Goal: Task Accomplishment & Management: Manage account settings

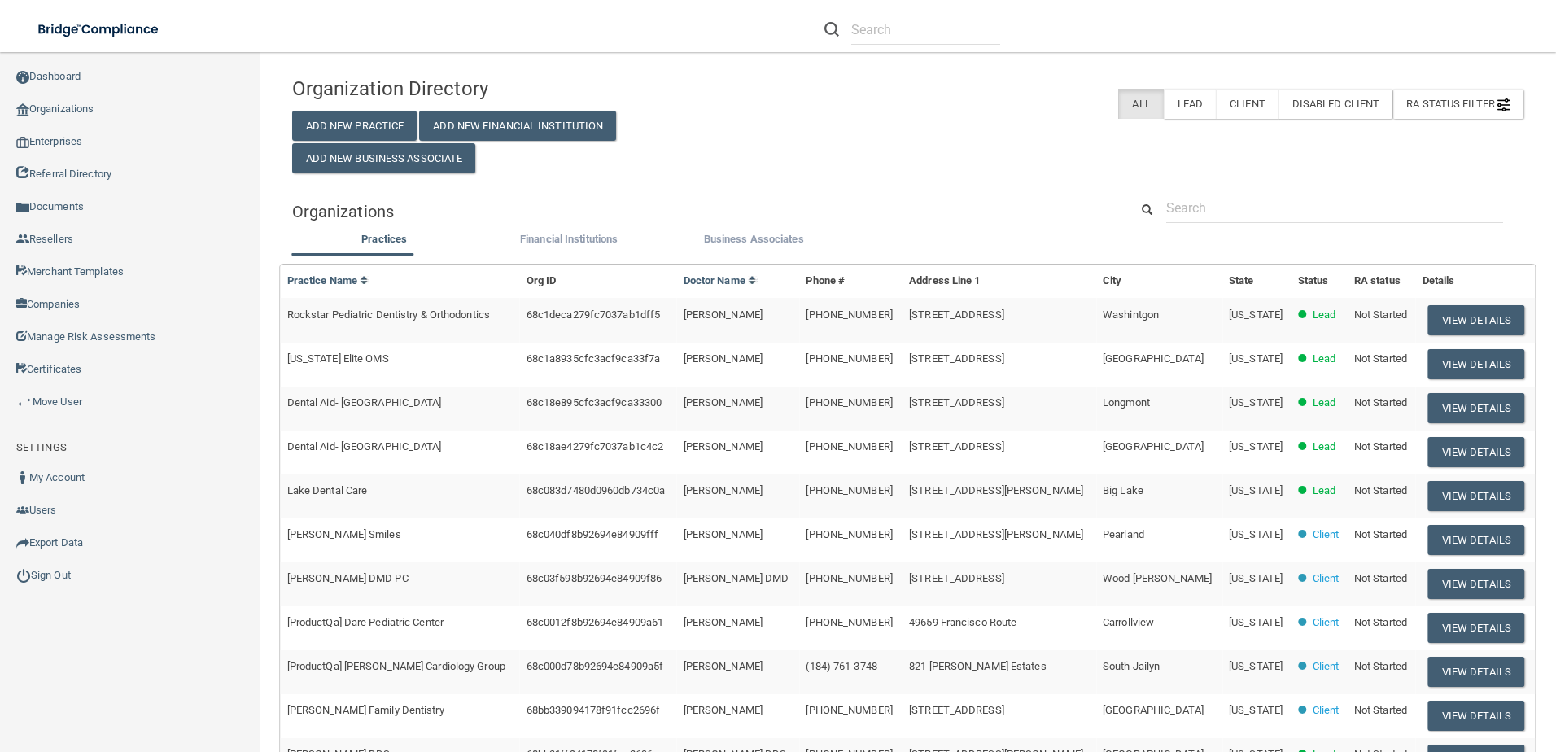
click at [1316, 185] on div "Organization Directory Add New Practice Add New Financial Institution Add New B…" at bounding box center [907, 537] width 1231 height 939
click at [1254, 211] on input "text" at bounding box center [1334, 208] width 337 height 30
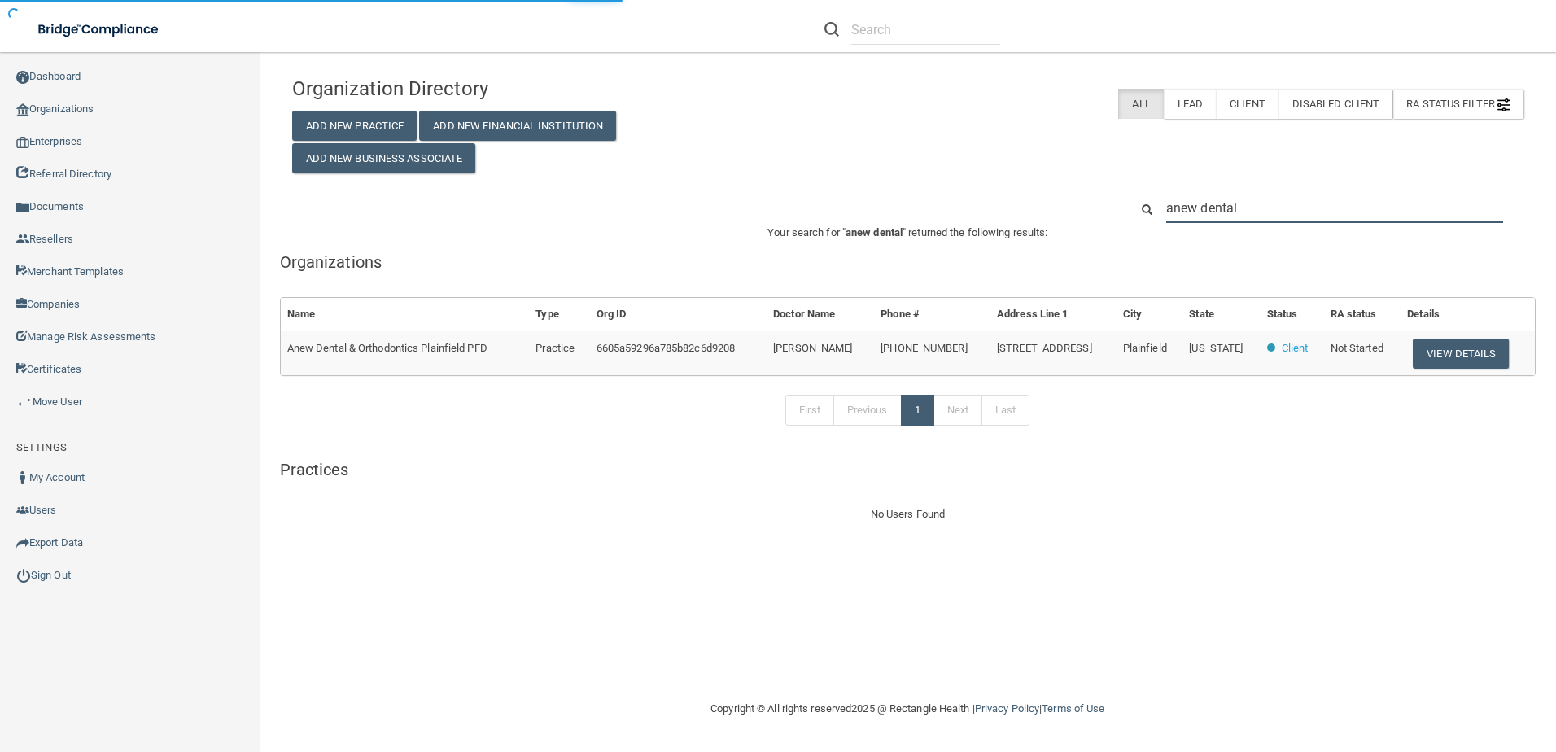
type input "anew dental"
click at [1454, 350] on button "View Details" at bounding box center [1461, 354] width 96 height 30
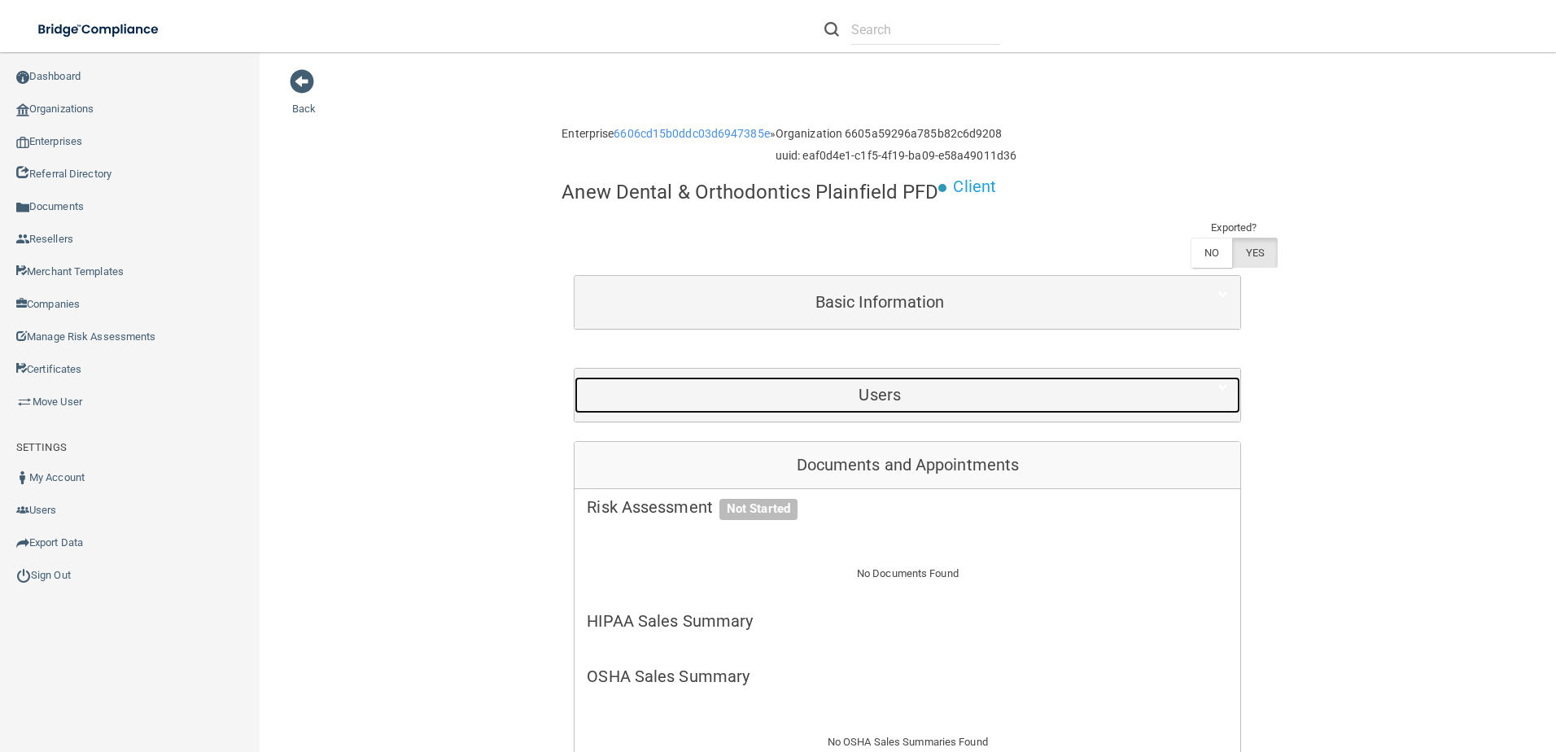
click at [912, 391] on h5 "Users" at bounding box center [880, 395] width 586 height 18
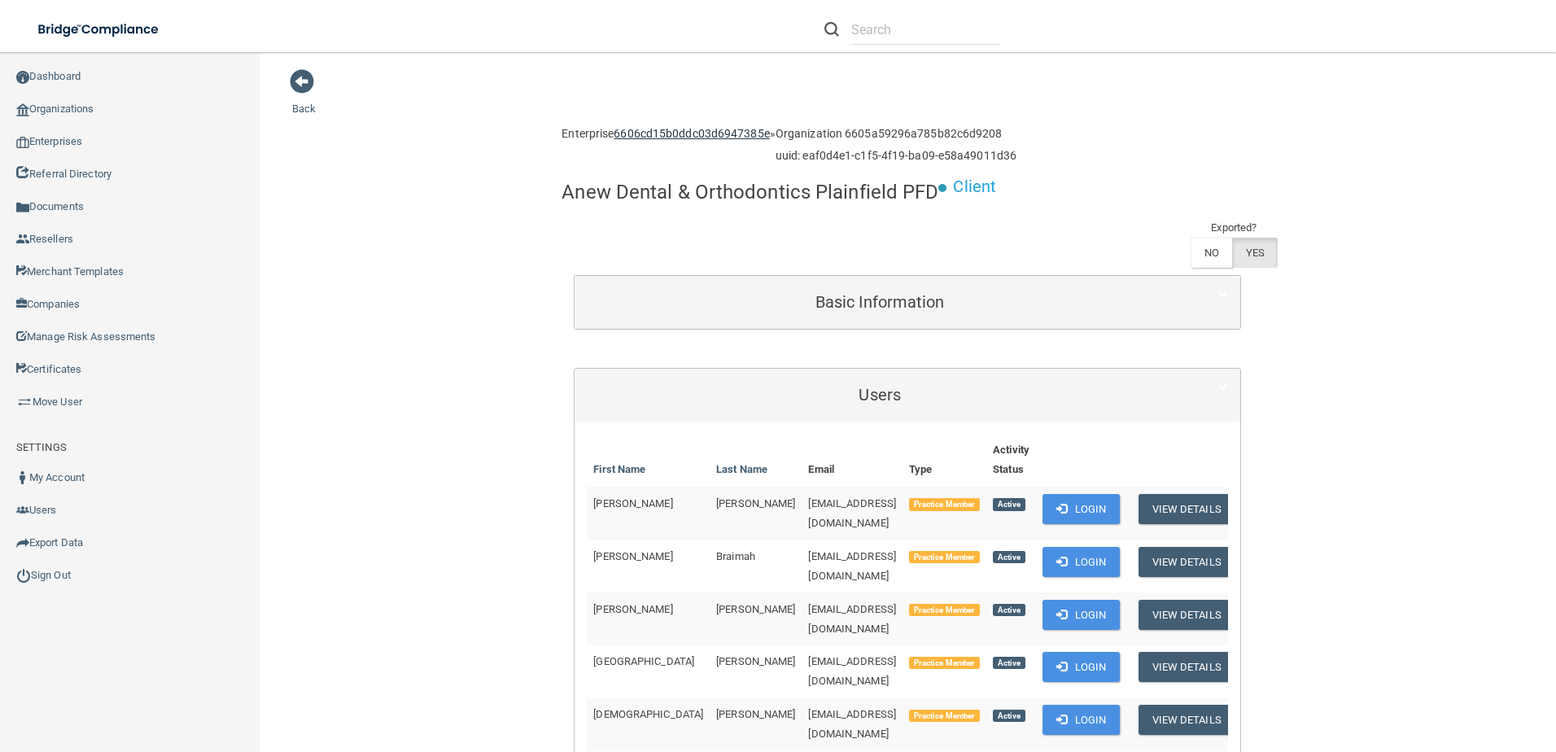
click at [732, 133] on link "6606cd15b0ddc03d6947385e" at bounding box center [691, 133] width 155 height 13
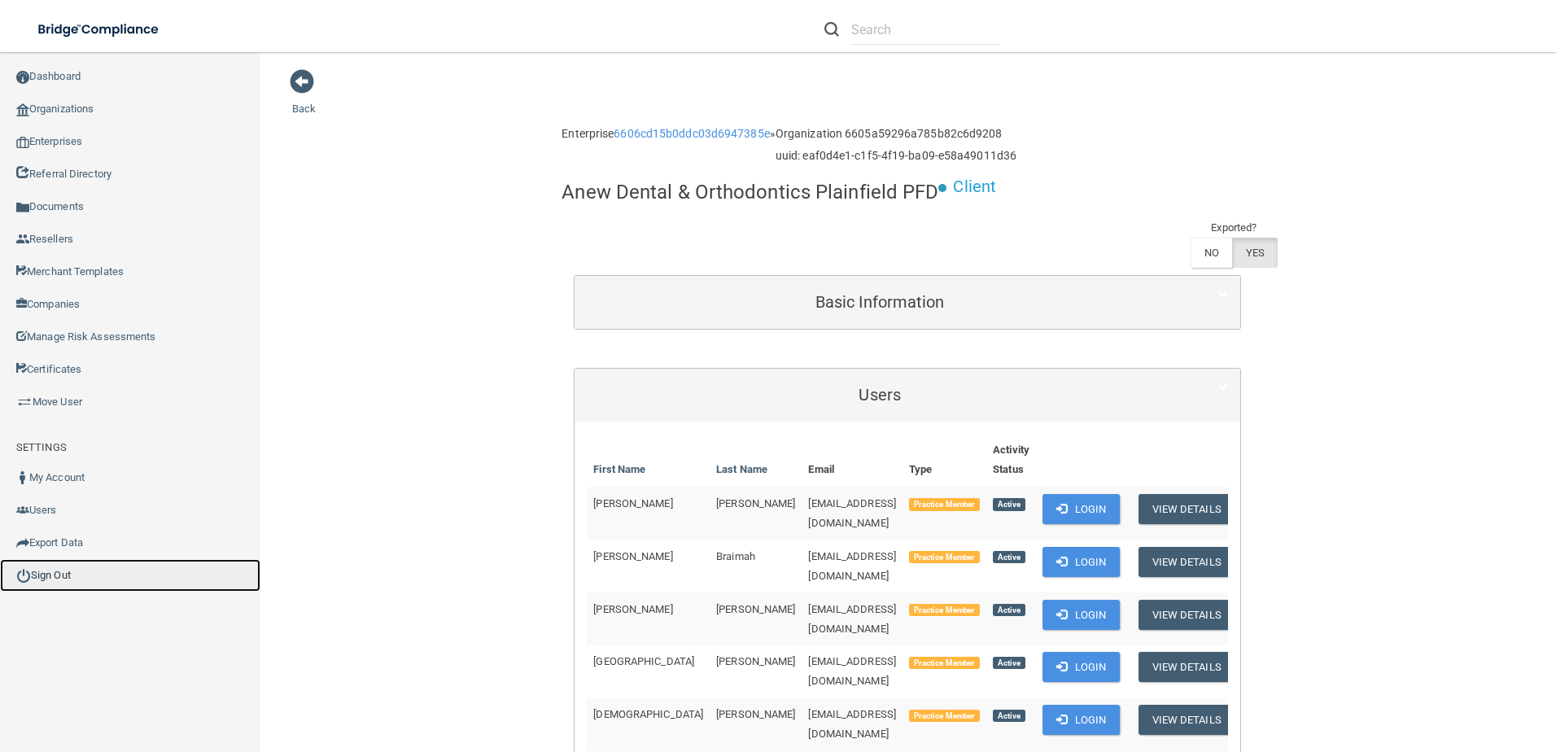
click at [28, 579] on img at bounding box center [23, 575] width 15 height 15
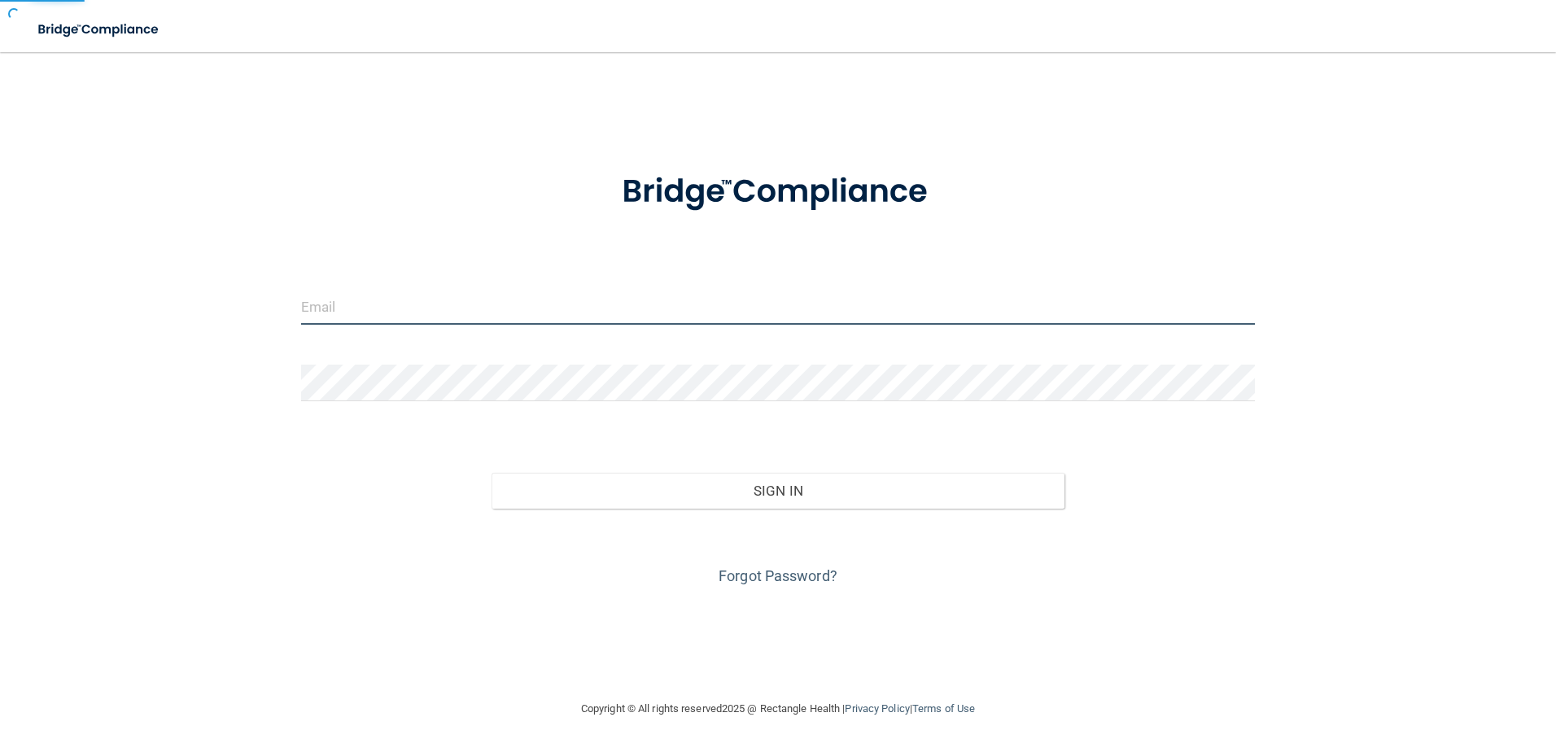
type input "[EMAIL_ADDRESS][DOMAIN_NAME]"
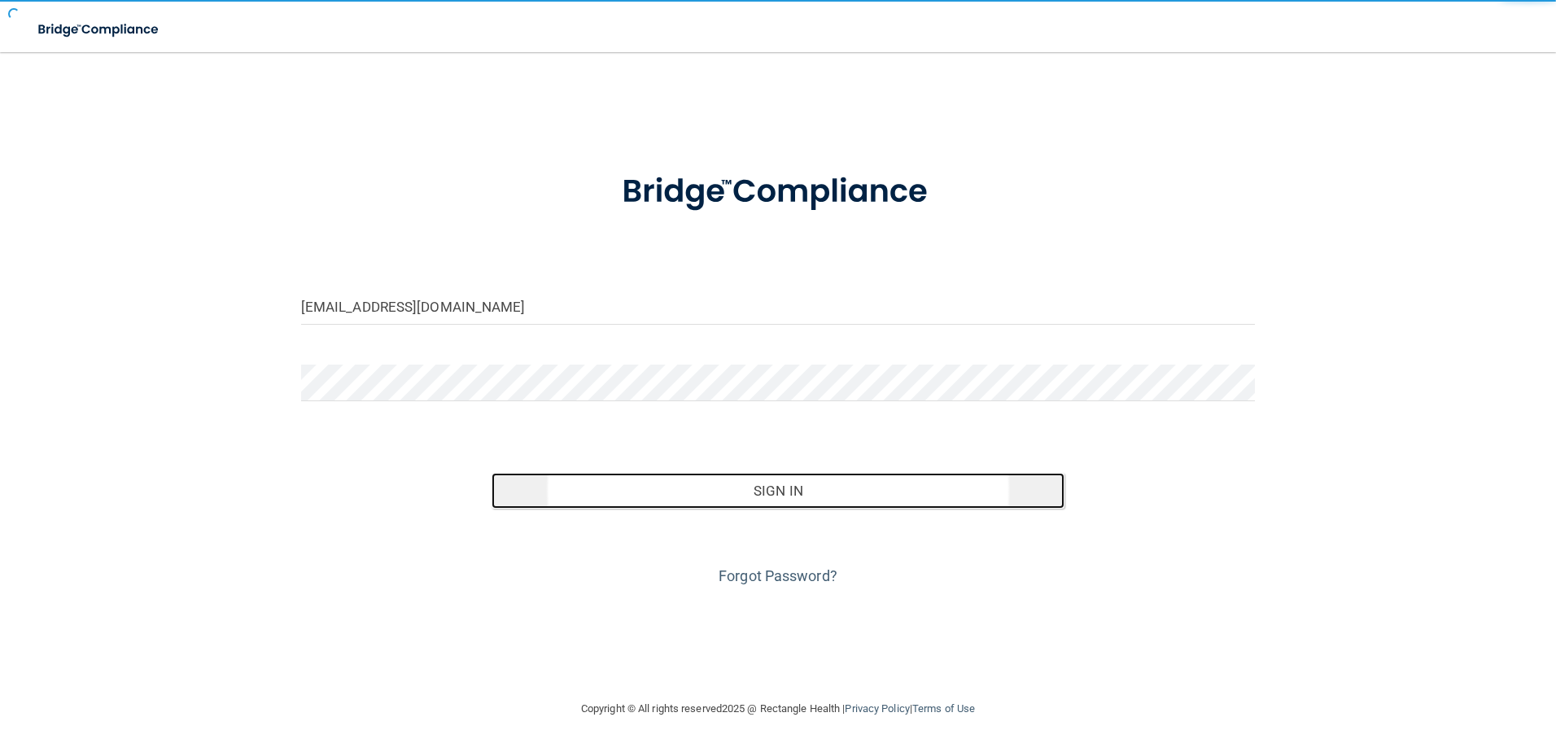
click at [707, 492] on button "Sign In" at bounding box center [778, 491] width 573 height 36
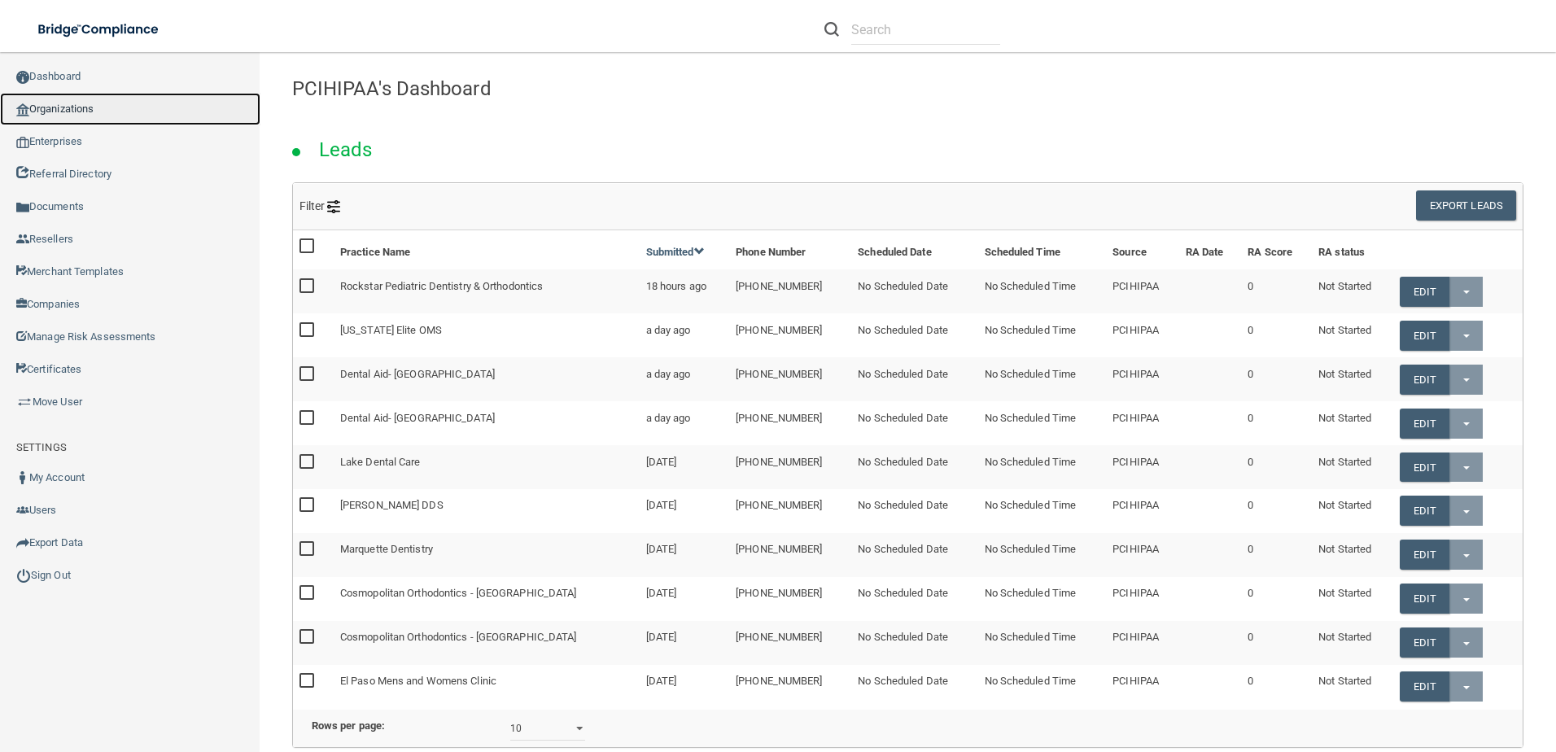
click at [84, 111] on link "Organizations" at bounding box center [130, 109] width 260 height 33
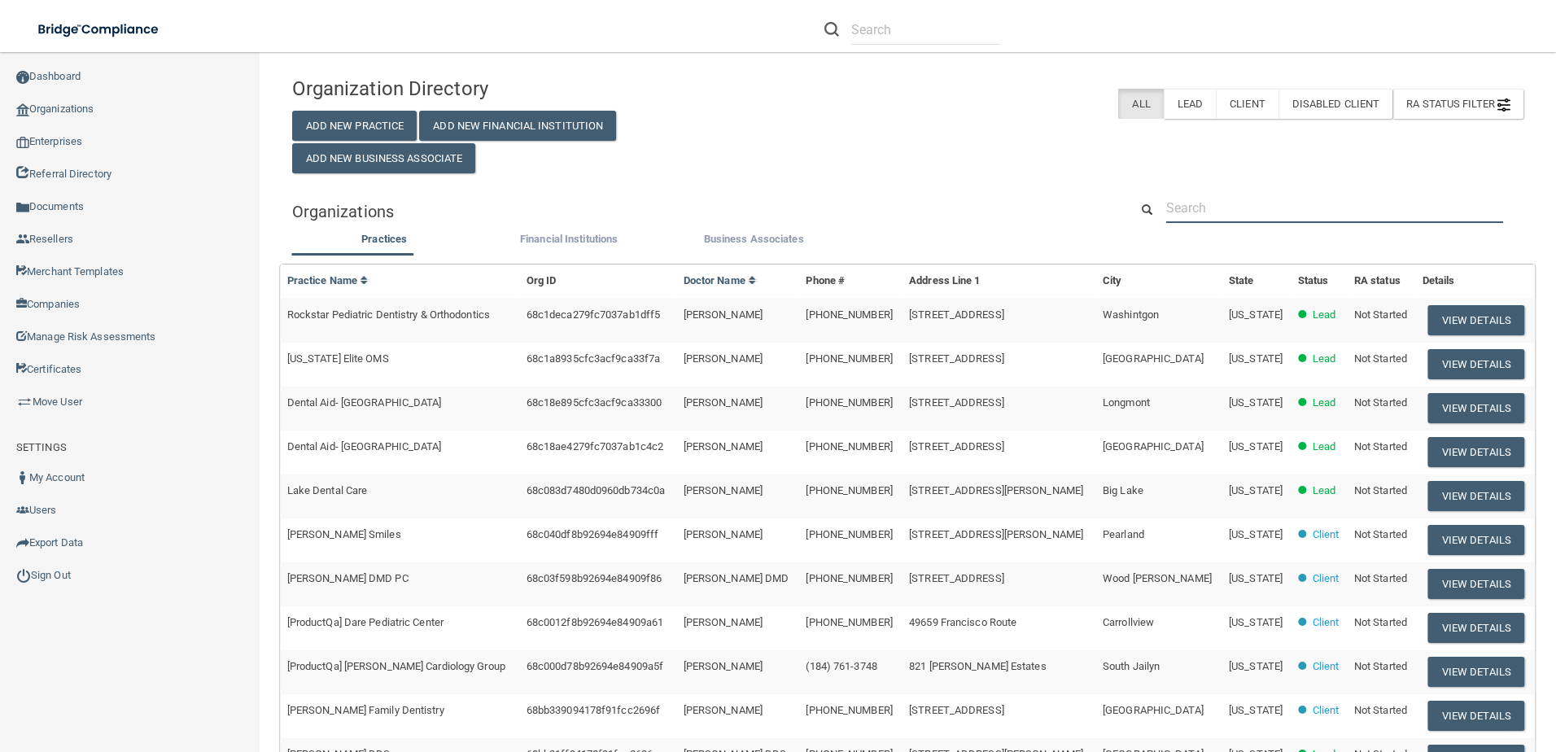
click at [1353, 207] on input "text" at bounding box center [1334, 208] width 337 height 30
paste input "[EMAIL_ADDRESS][DOMAIN_NAME]"
type input "[EMAIL_ADDRESS][DOMAIN_NAME]"
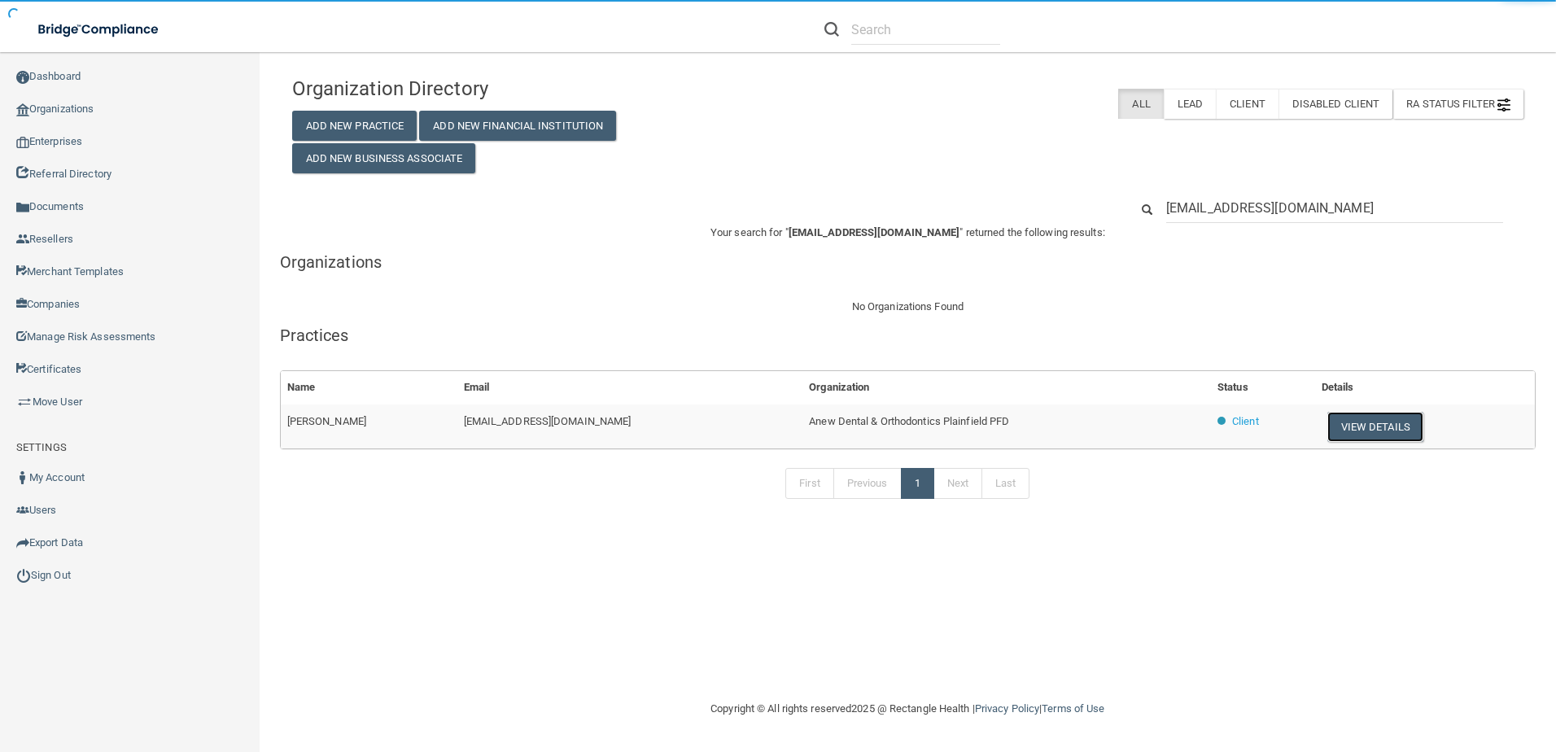
click at [1358, 427] on button "View Details" at bounding box center [1375, 427] width 96 height 30
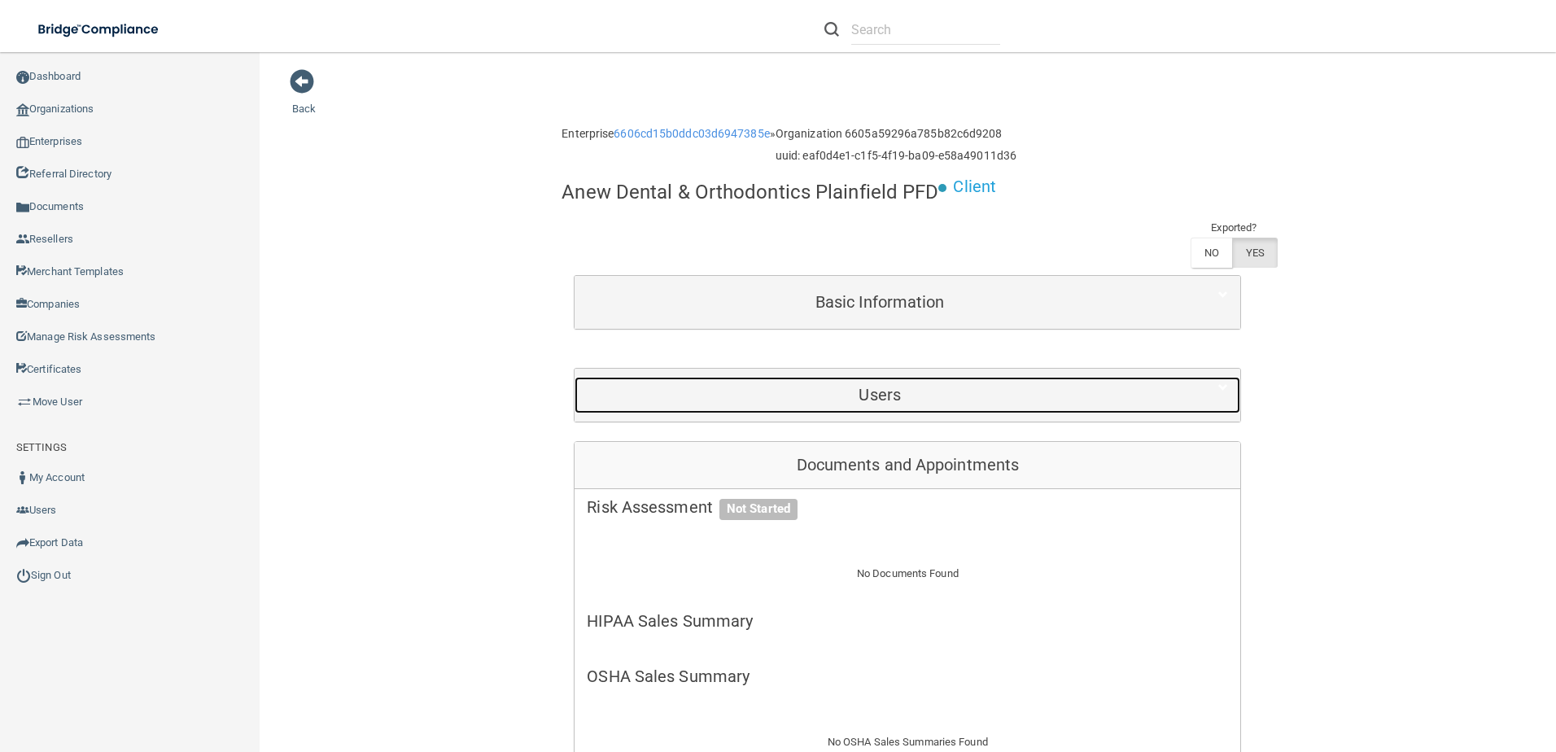
click at [792, 390] on h5 "Users" at bounding box center [880, 395] width 586 height 18
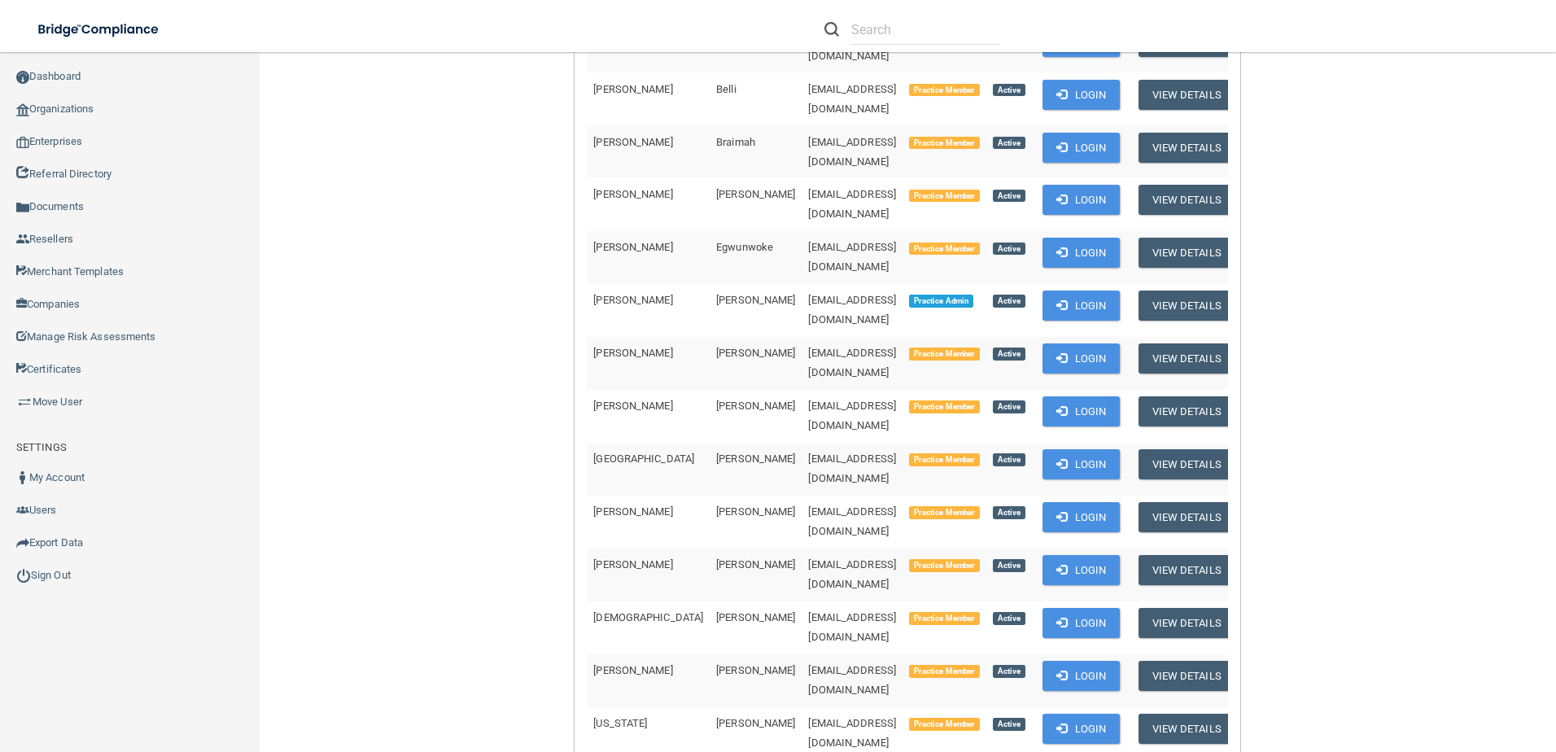
scroll to position [244, 0]
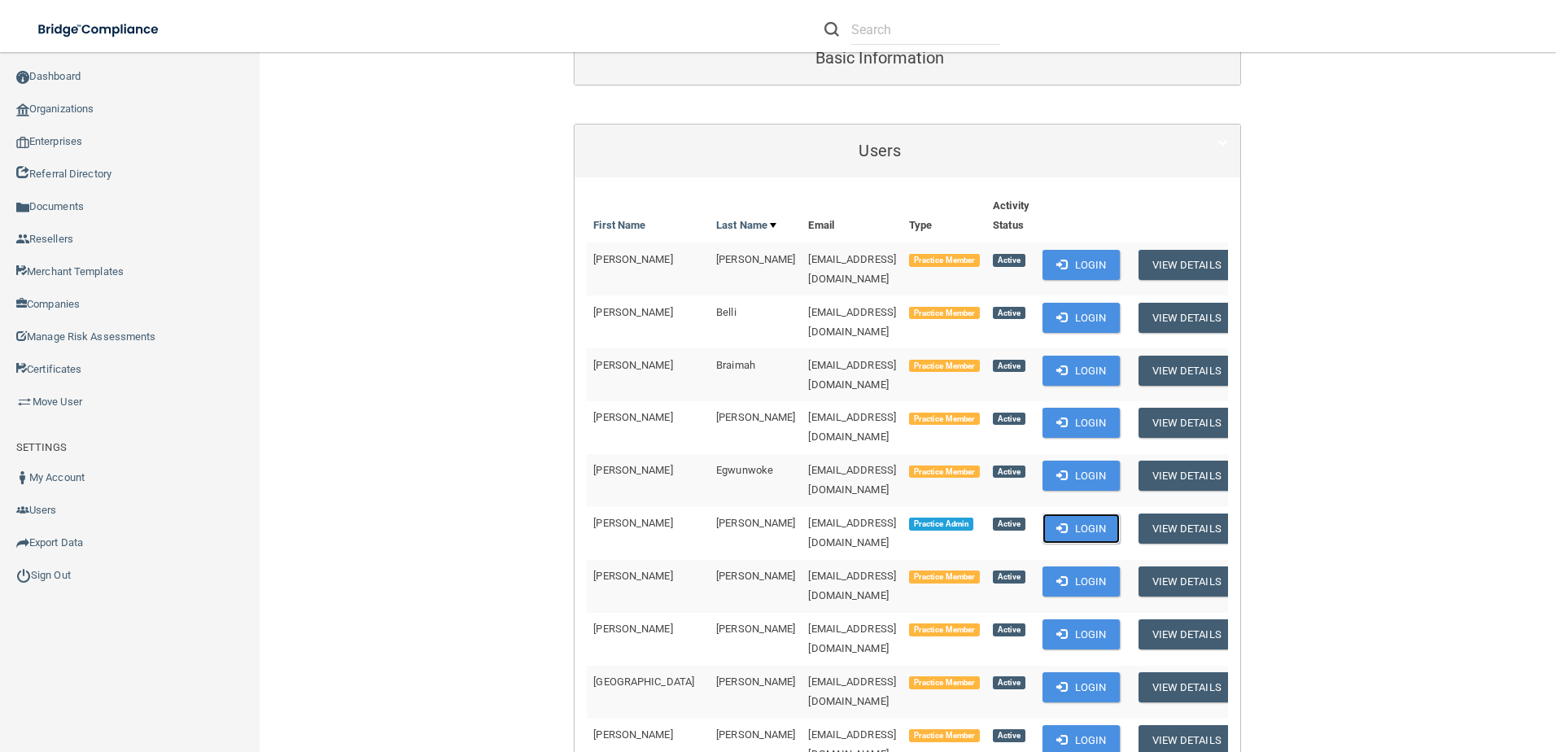
click at [1065, 514] on button "Login" at bounding box center [1081, 529] width 77 height 30
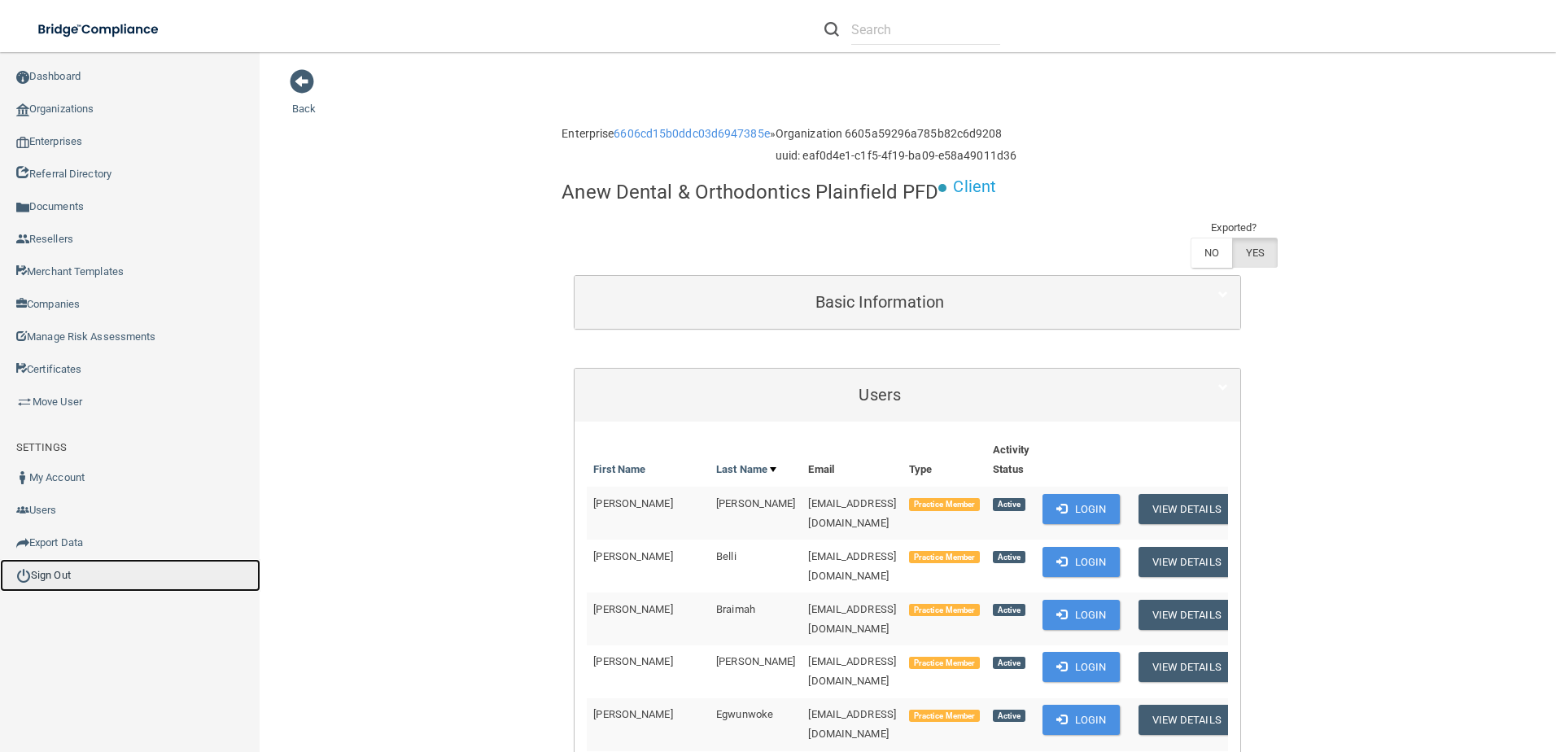
click at [47, 569] on link "Sign Out" at bounding box center [130, 575] width 260 height 33
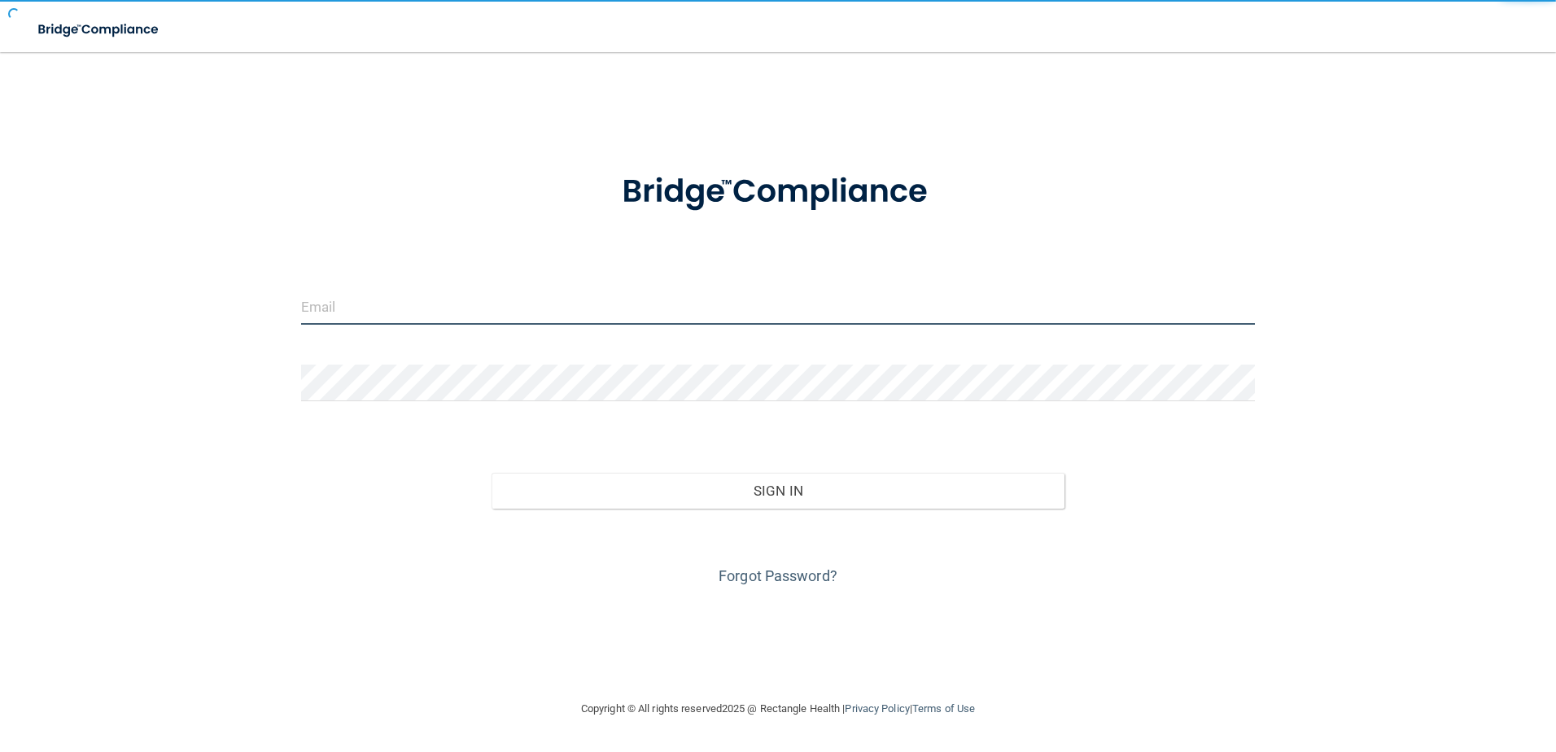
type input "[EMAIL_ADDRESS][DOMAIN_NAME]"
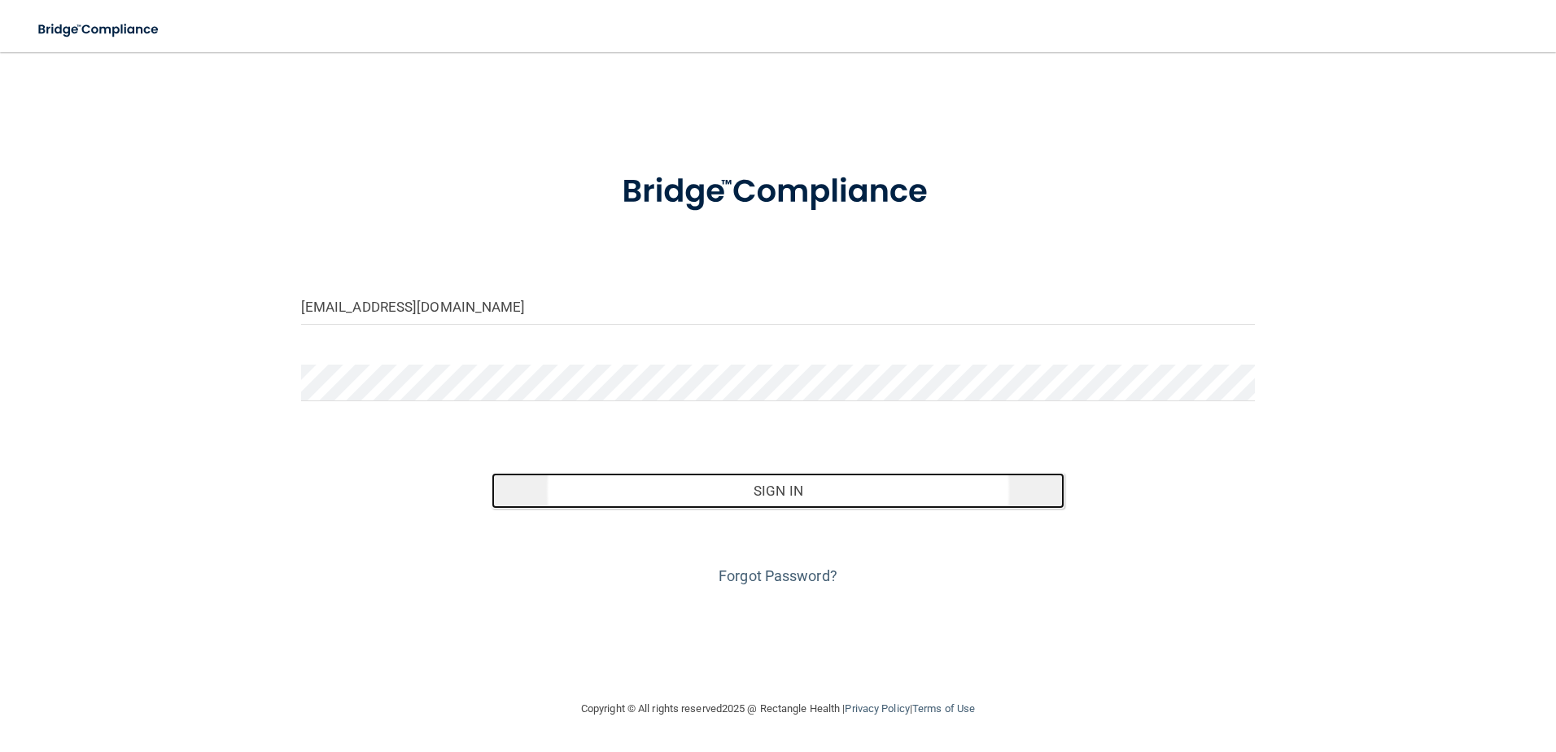
click at [745, 496] on button "Sign In" at bounding box center [778, 491] width 573 height 36
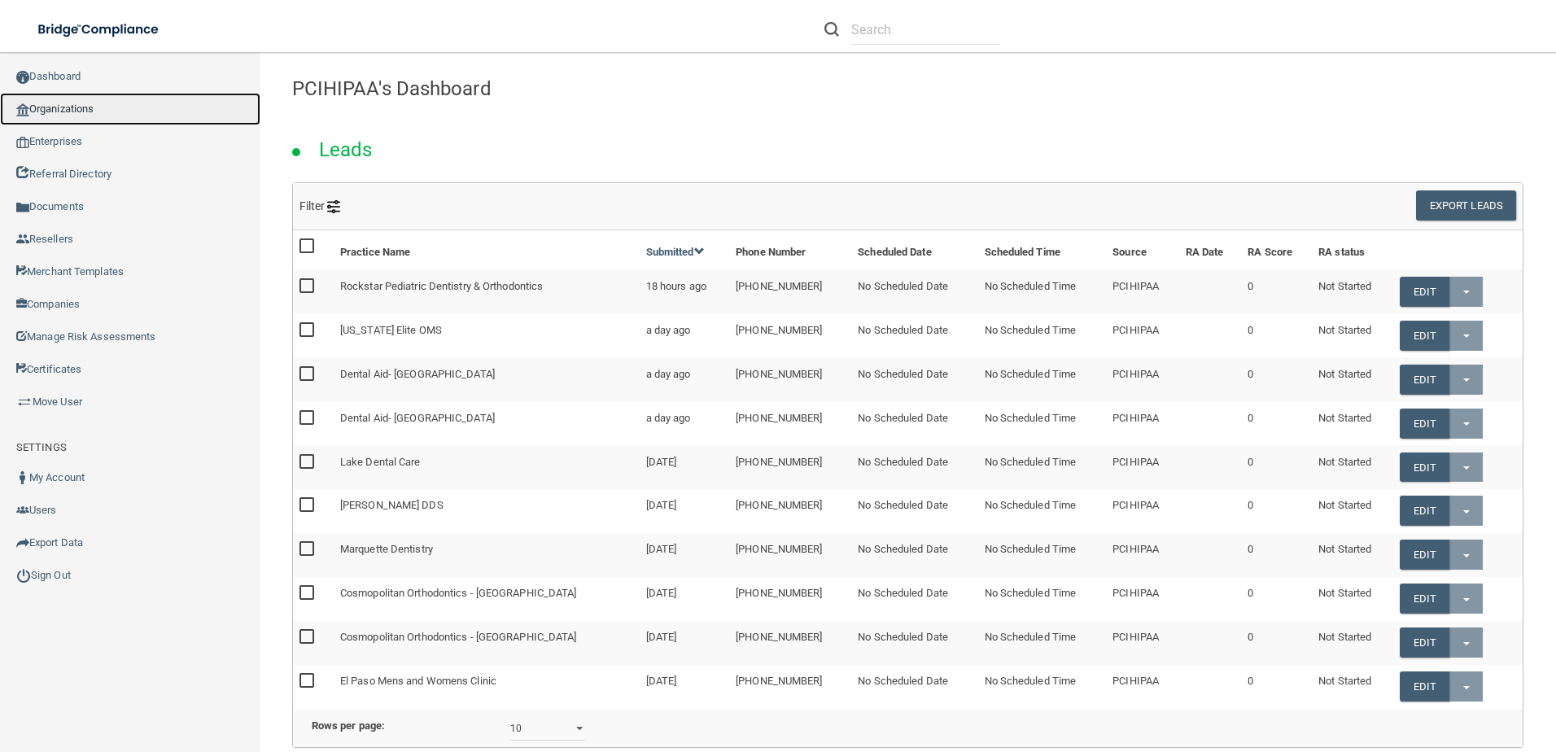
click at [90, 98] on link "Organizations" at bounding box center [130, 109] width 260 height 33
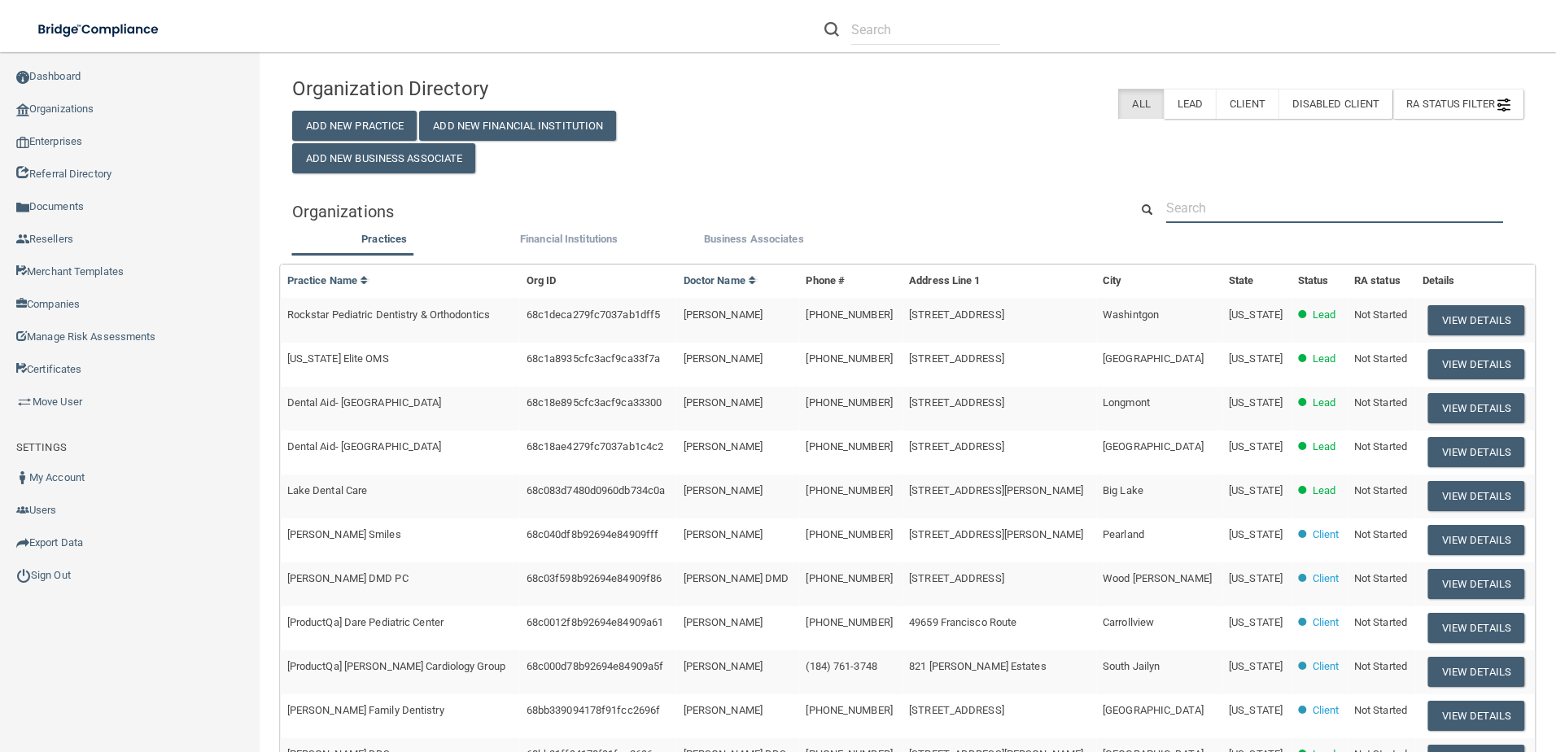
click at [1276, 199] on input "text" at bounding box center [1334, 208] width 337 height 30
paste input "Lake Tahoe Family Dentistry"
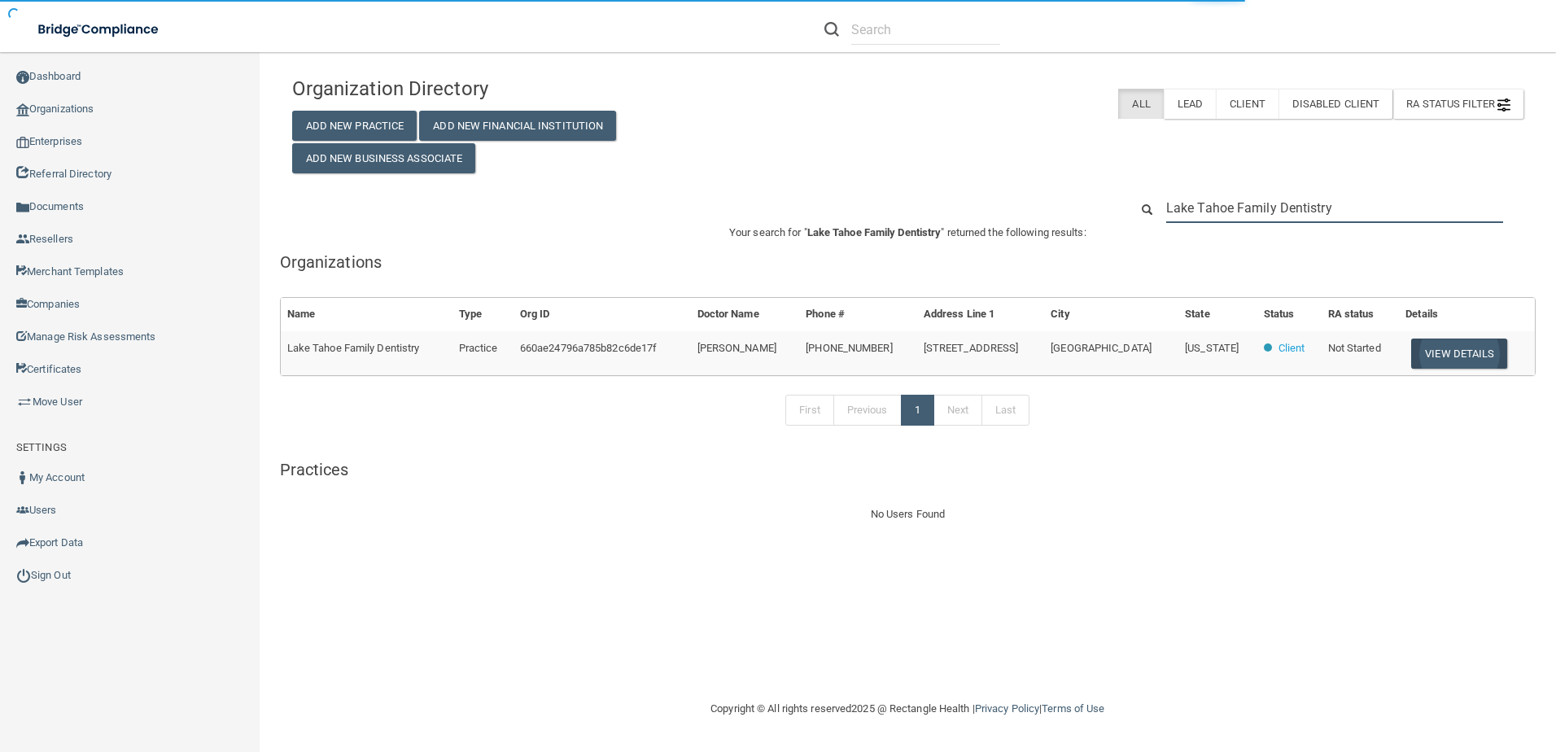
type input "Lake Tahoe Family Dentistry"
click at [1456, 362] on button "View Details" at bounding box center [1459, 354] width 96 height 30
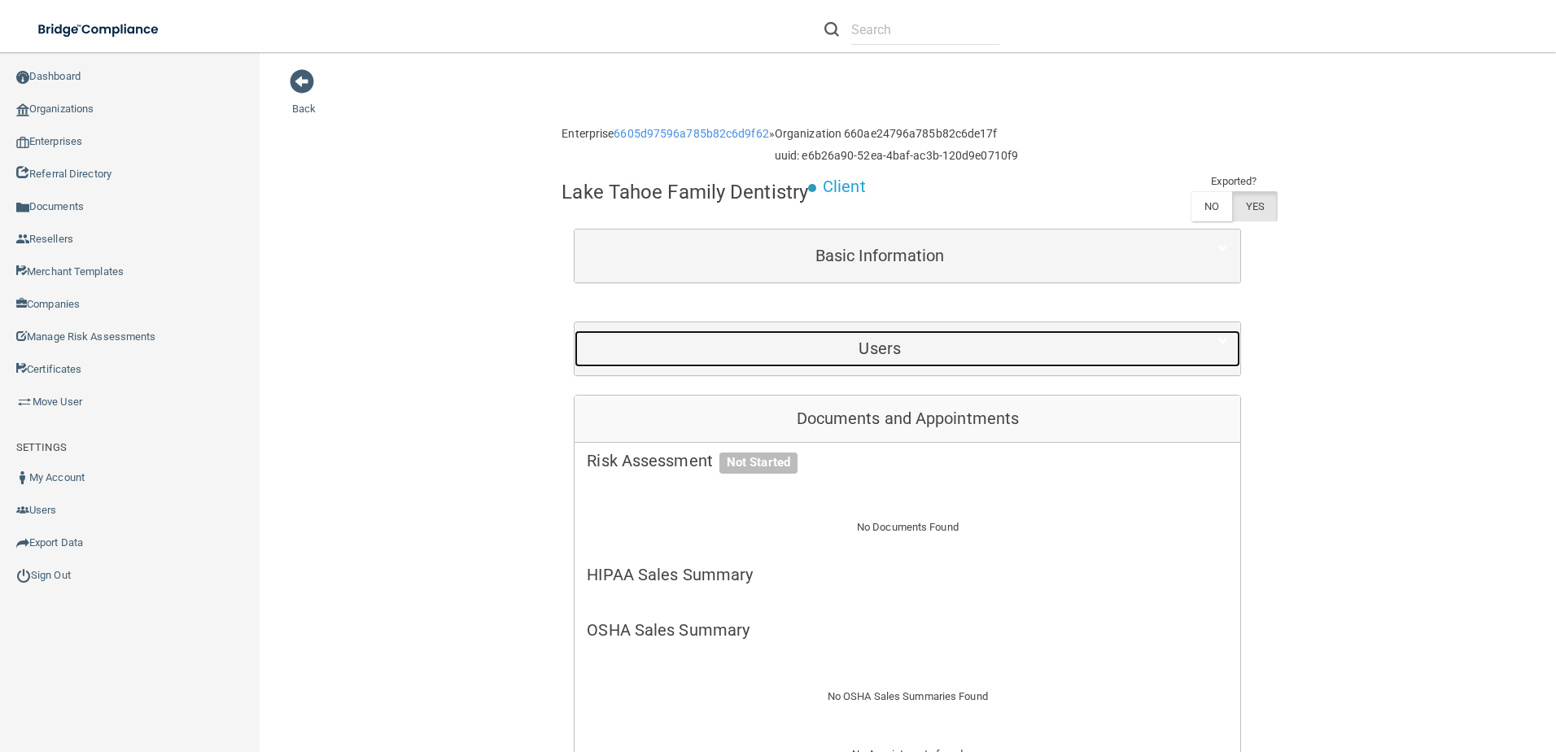
click at [795, 349] on h5 "Users" at bounding box center [880, 348] width 586 height 18
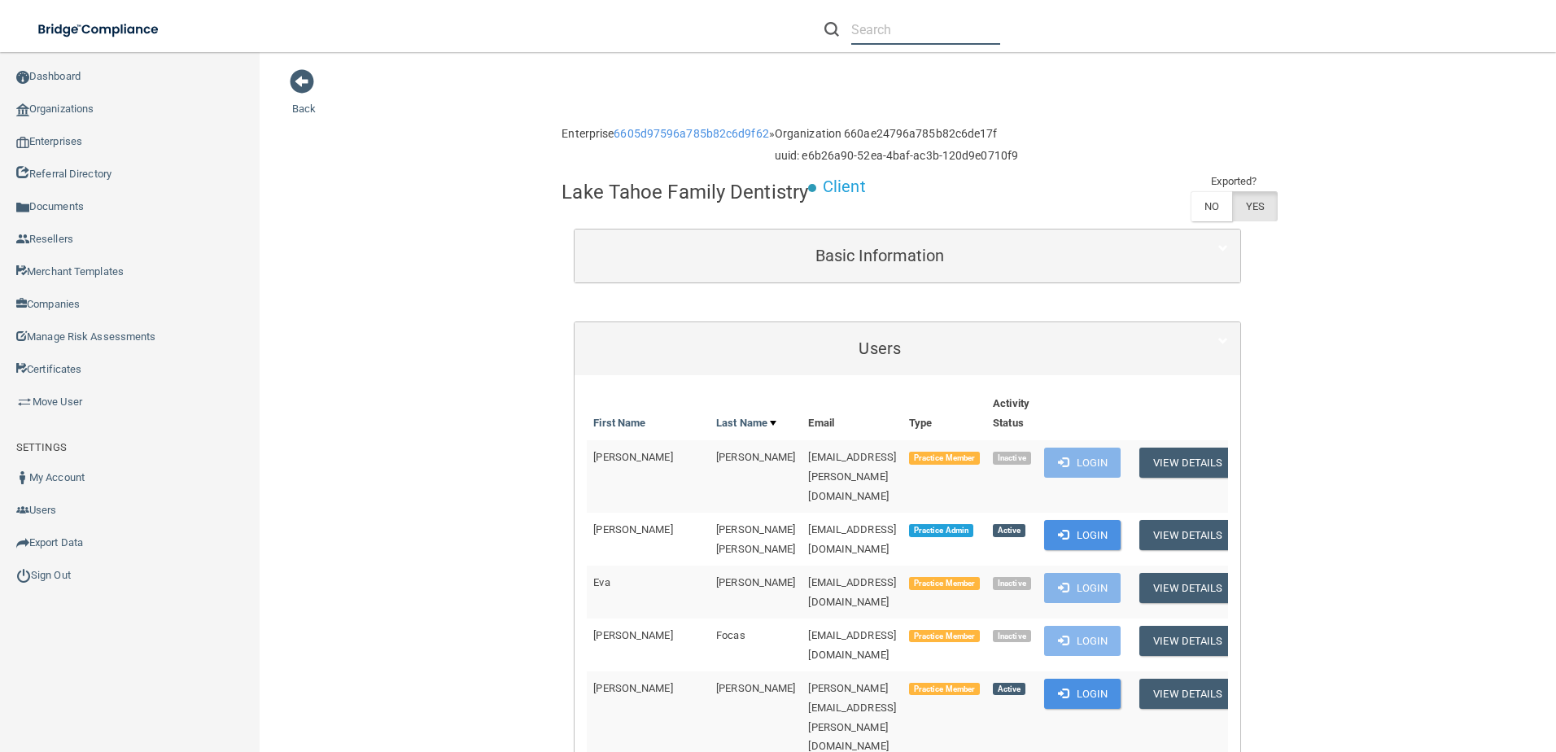
click at [888, 33] on input "text" at bounding box center [925, 30] width 149 height 30
drag, startPoint x: 993, startPoint y: 28, endPoint x: 825, endPoint y: 29, distance: 167.7
click at [825, 29] on div "[EMAIL_ADDRESS][DOMAIN_NAME]" at bounding box center [912, 30] width 176 height 30
click at [934, 38] on input "[EMAIL_ADDRESS][DOMAIN_NAME]" at bounding box center [925, 30] width 149 height 30
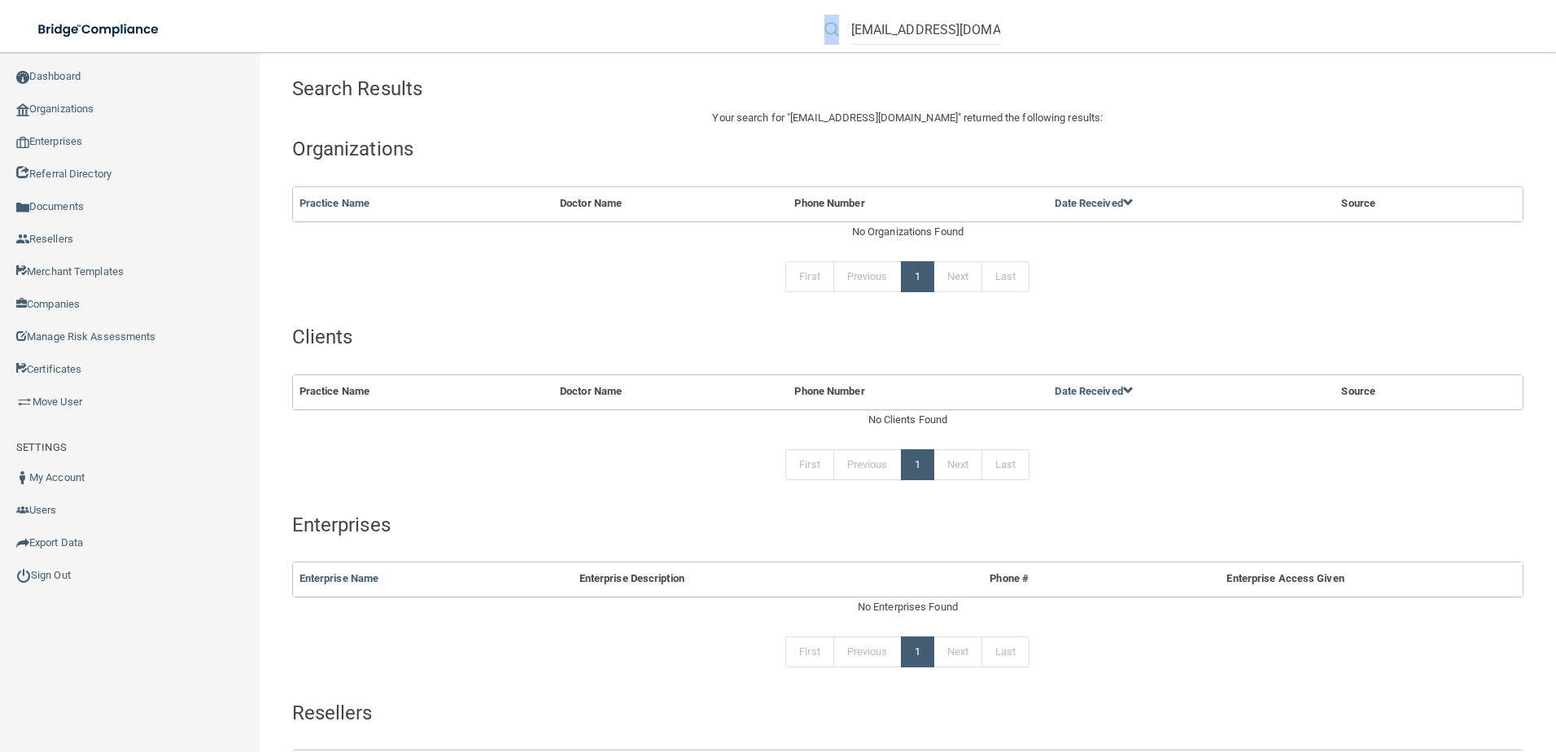
scroll to position [0, 50]
drag, startPoint x: 850, startPoint y: 29, endPoint x: 1188, endPoint y: 30, distance: 338.6
click at [1188, 30] on div "[EMAIL_ADDRESS][DOMAIN_NAME]" at bounding box center [1103, 29] width 606 height 59
drag, startPoint x: 1188, startPoint y: 30, endPoint x: 897, endPoint y: 26, distance: 291.4
click at [897, 26] on input "[EMAIL_ADDRESS][DOMAIN_NAME]" at bounding box center [925, 30] width 149 height 30
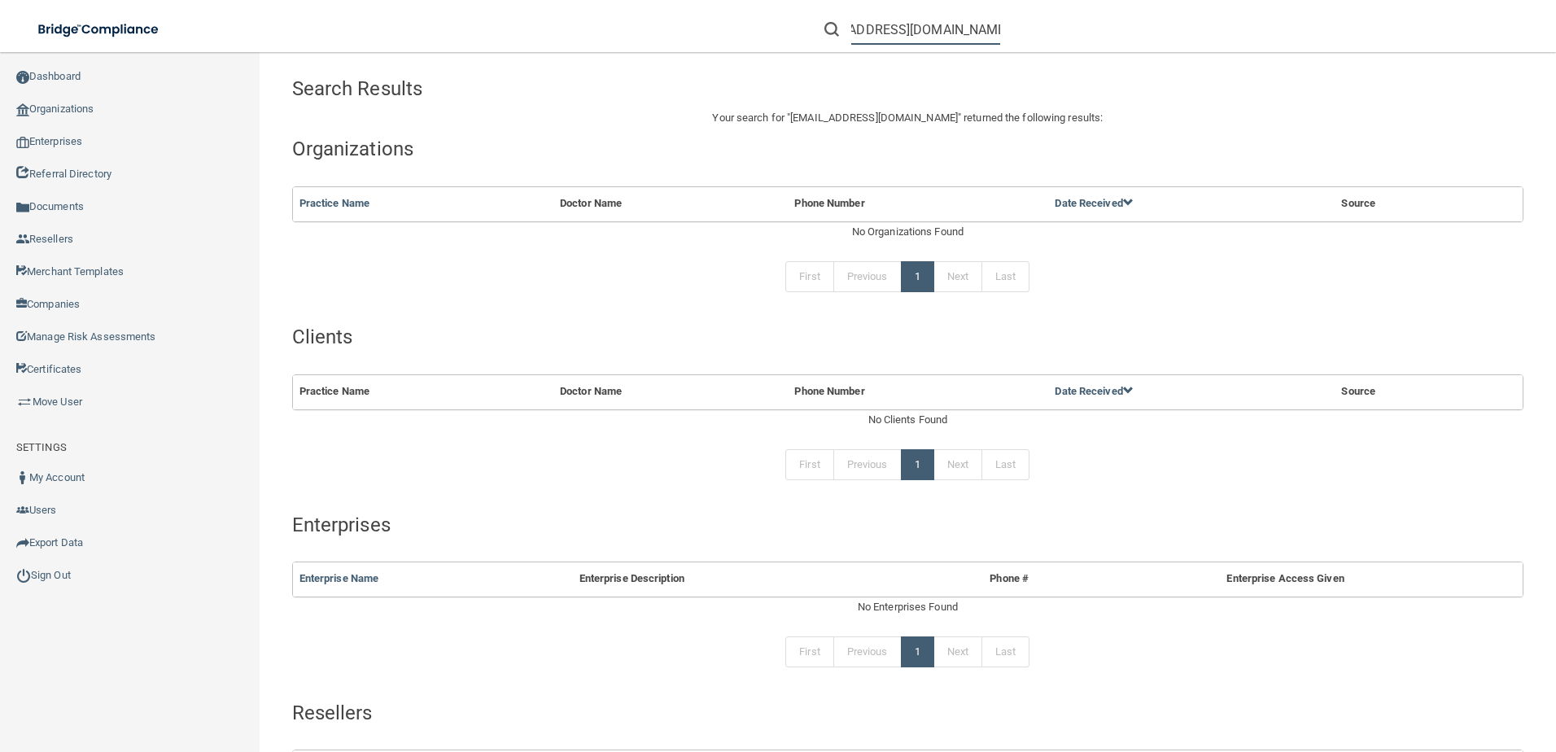
drag, startPoint x: 852, startPoint y: 27, endPoint x: 1172, endPoint y: 43, distance: 320.3
click at [1172, 43] on div "[EMAIL_ADDRESS][DOMAIN_NAME]" at bounding box center [1103, 29] width 606 height 59
type input "a"
click at [922, 21] on input "text" at bounding box center [925, 30] width 149 height 30
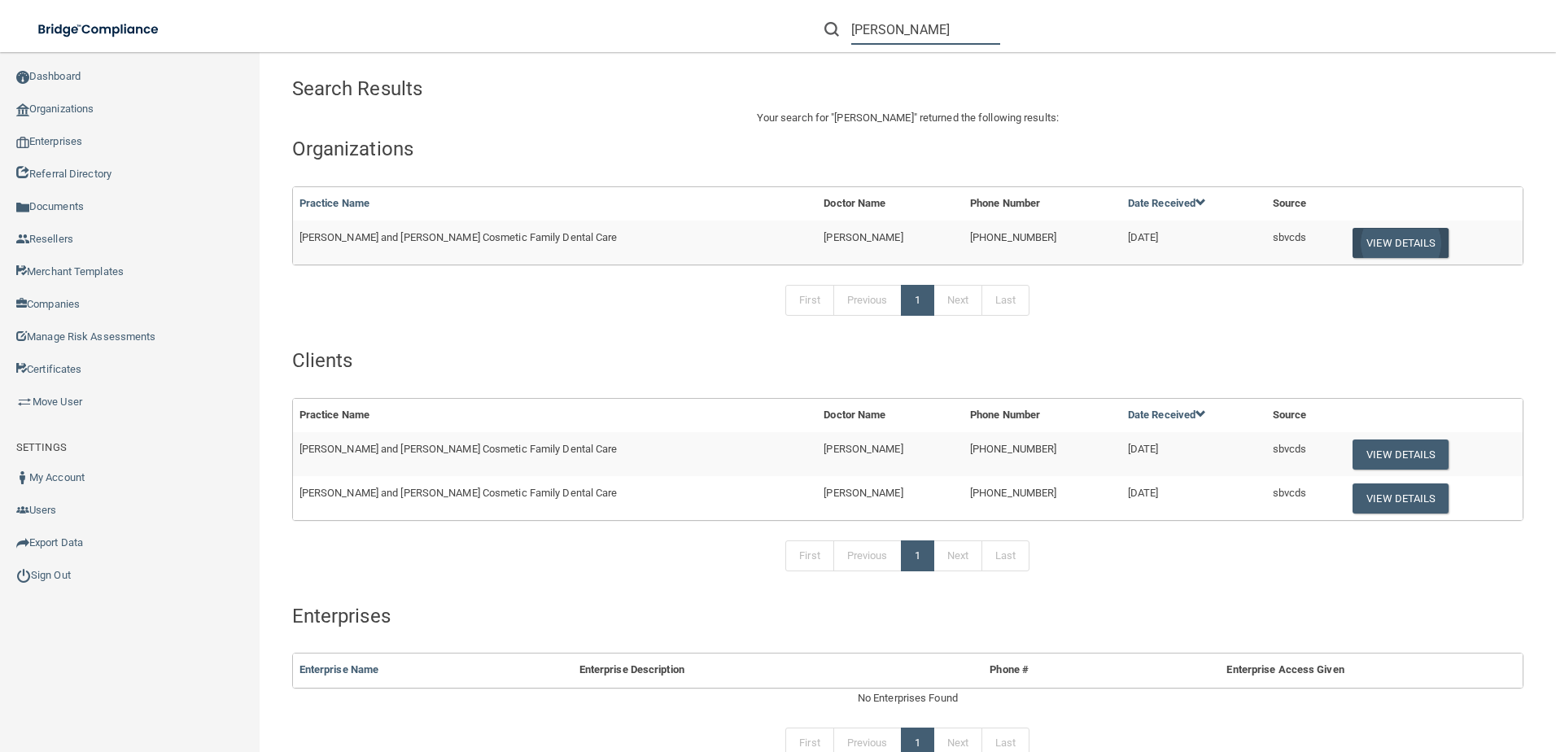
type input "[PERSON_NAME]"
click at [1369, 242] on button "View Details" at bounding box center [1401, 243] width 96 height 30
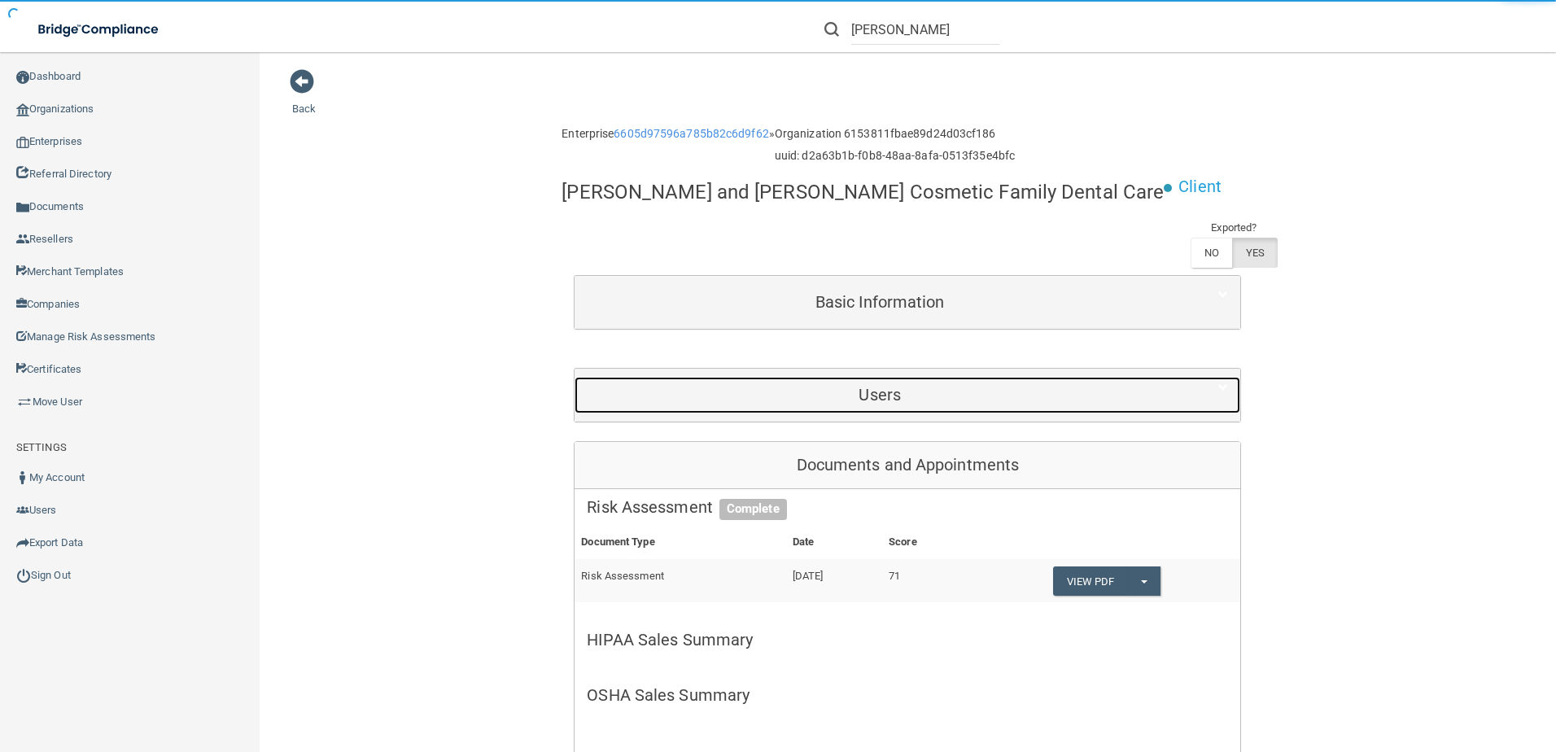
click at [842, 400] on h5 "Users" at bounding box center [880, 395] width 586 height 18
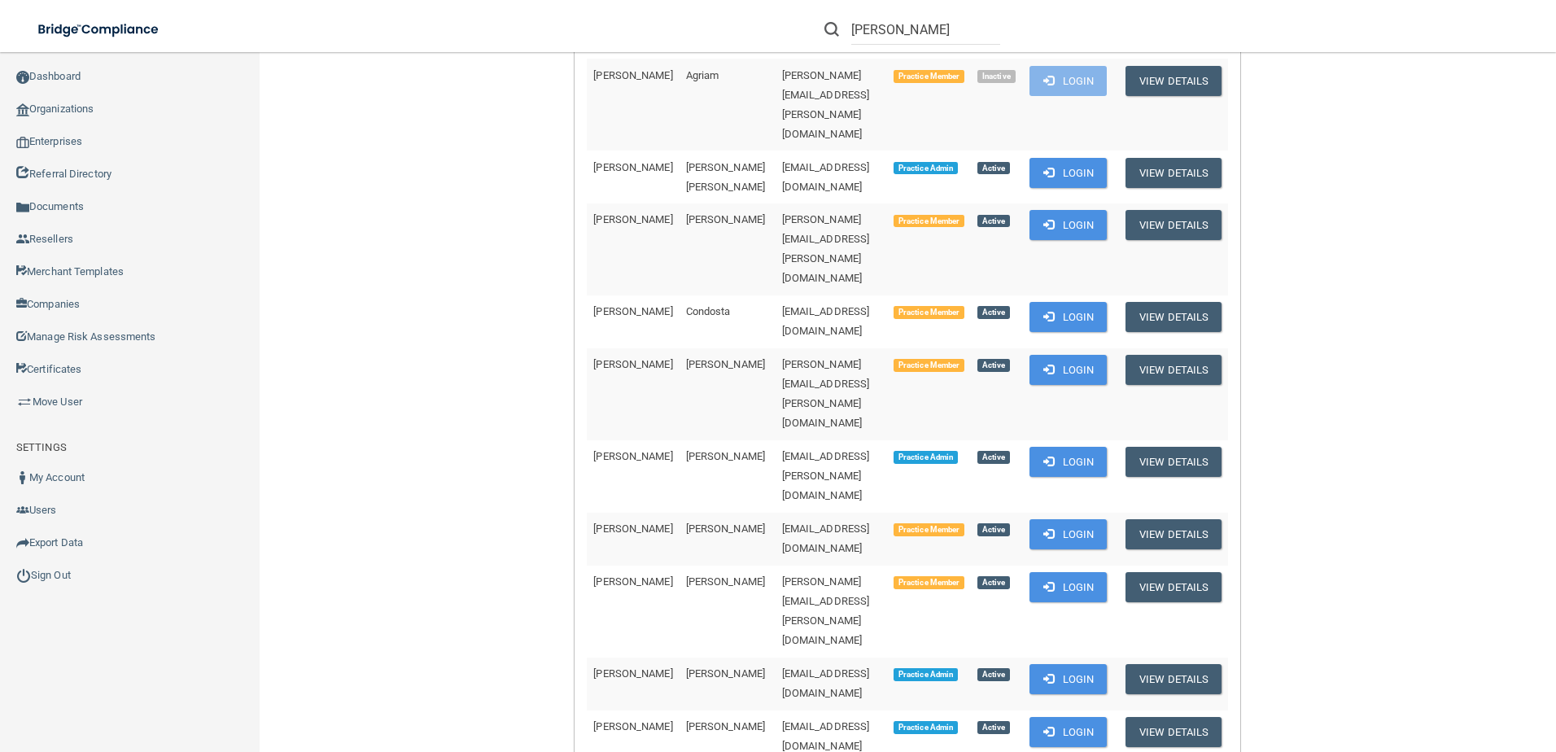
scroll to position [326, 0]
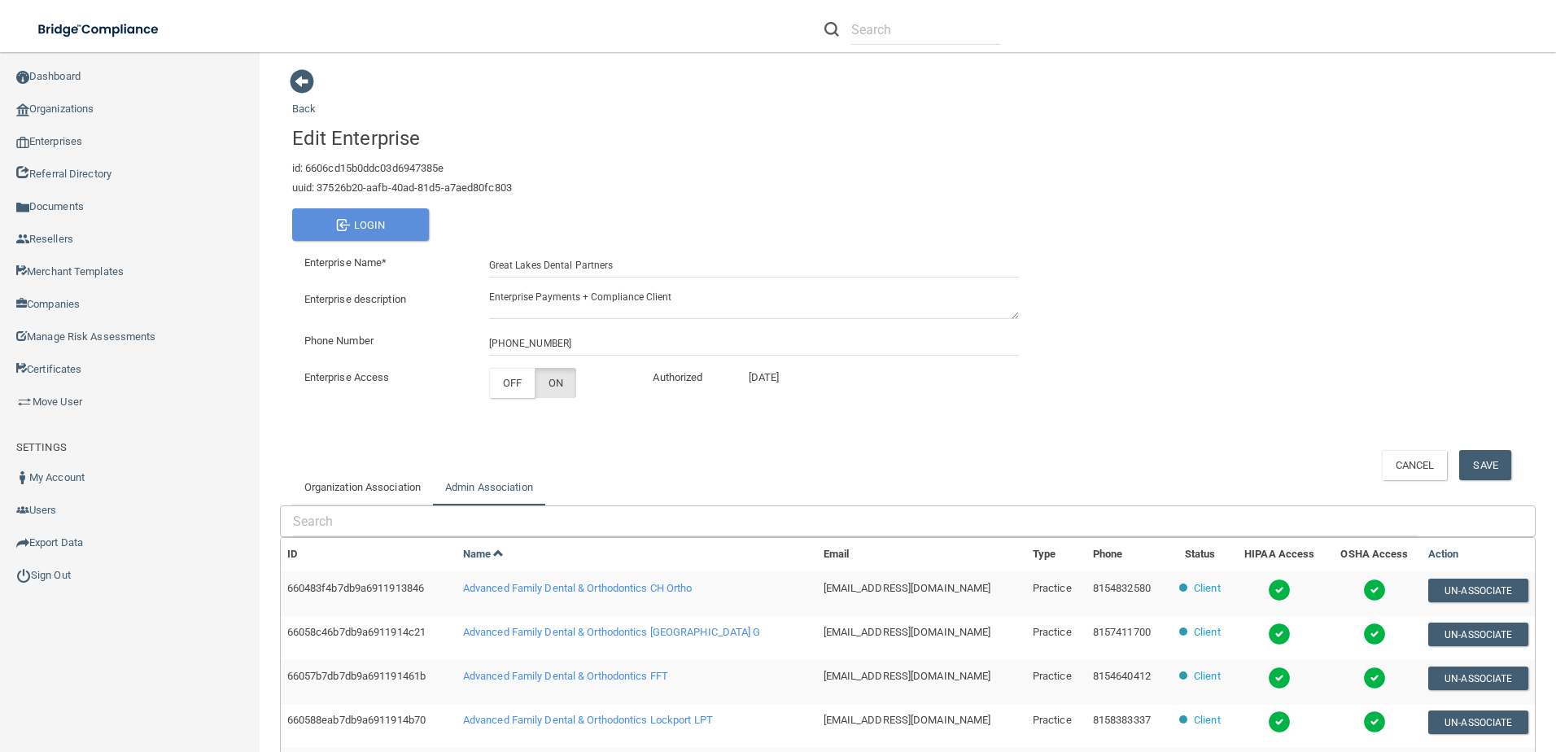
click at [486, 487] on link "Admin Association" at bounding box center [489, 488] width 112 height 36
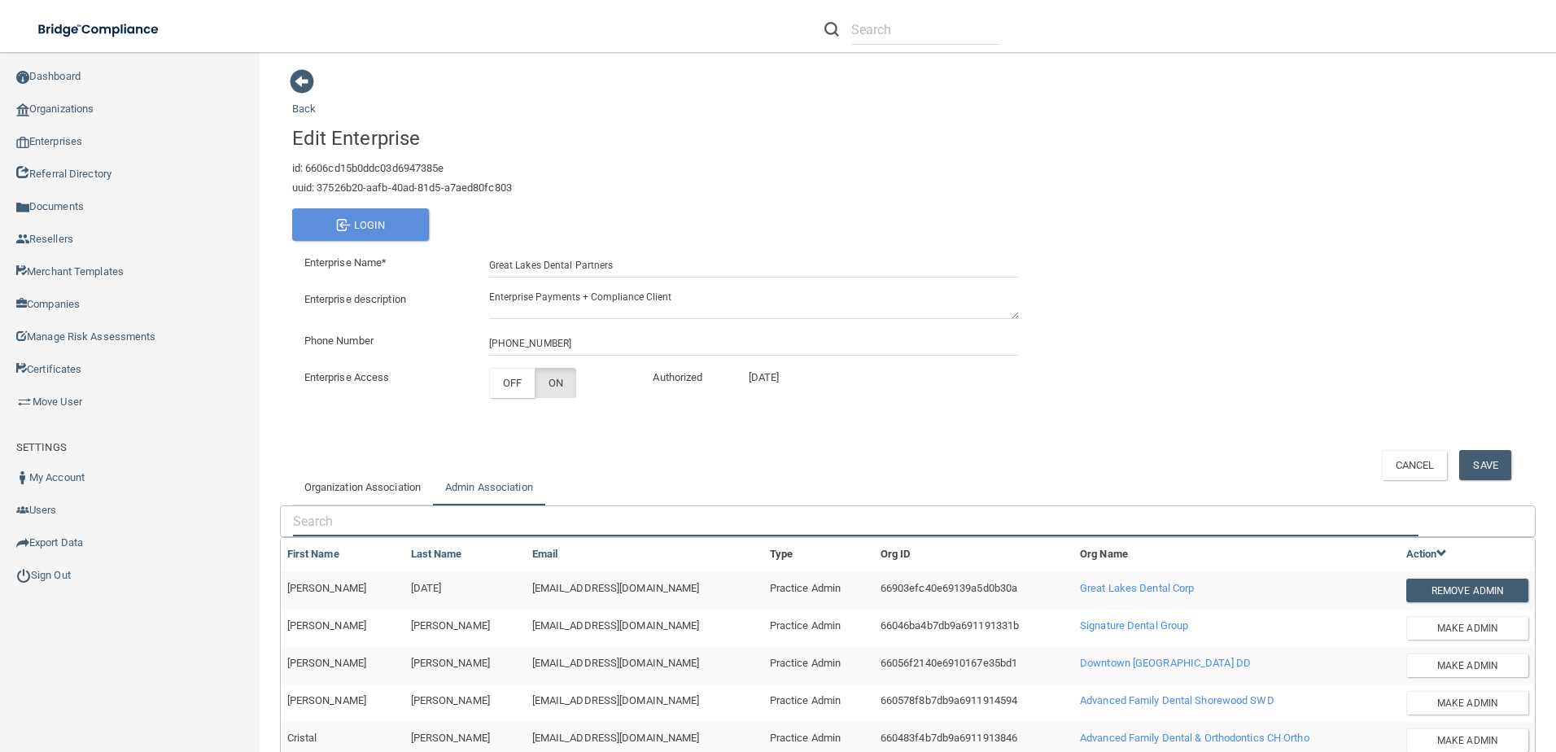
click at [378, 516] on input "text" at bounding box center [856, 521] width 1126 height 30
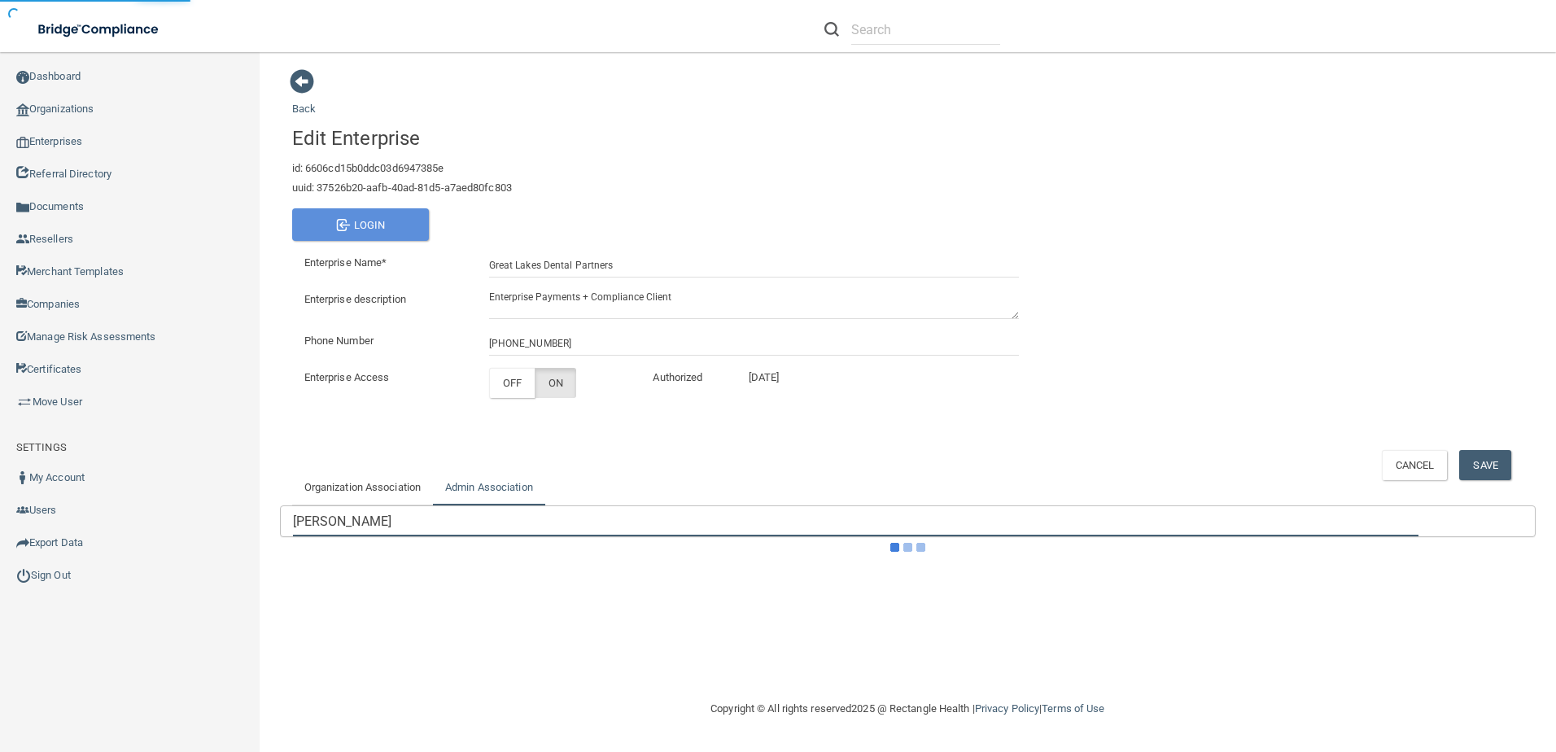
scroll to position [8, 0]
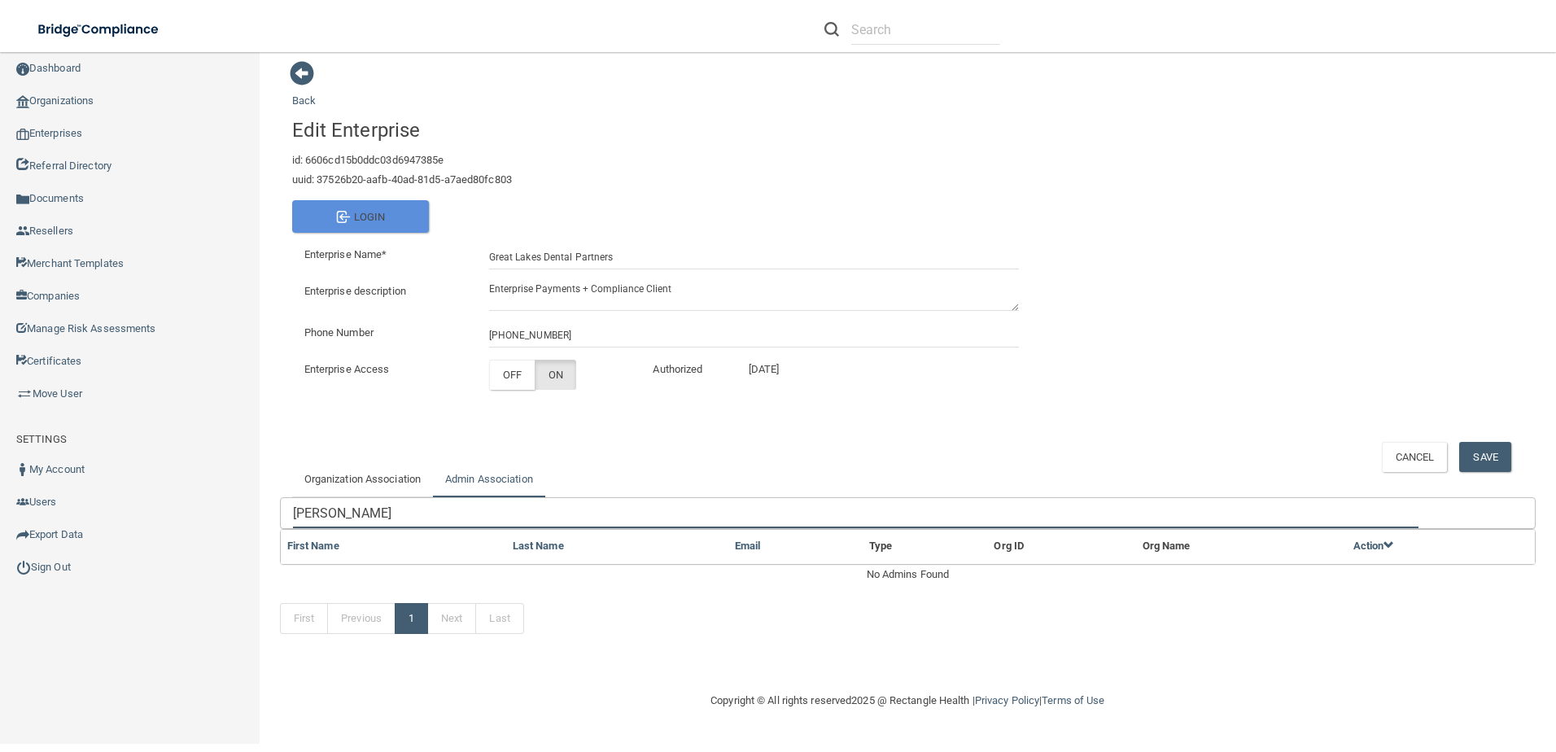
type input "shepley"
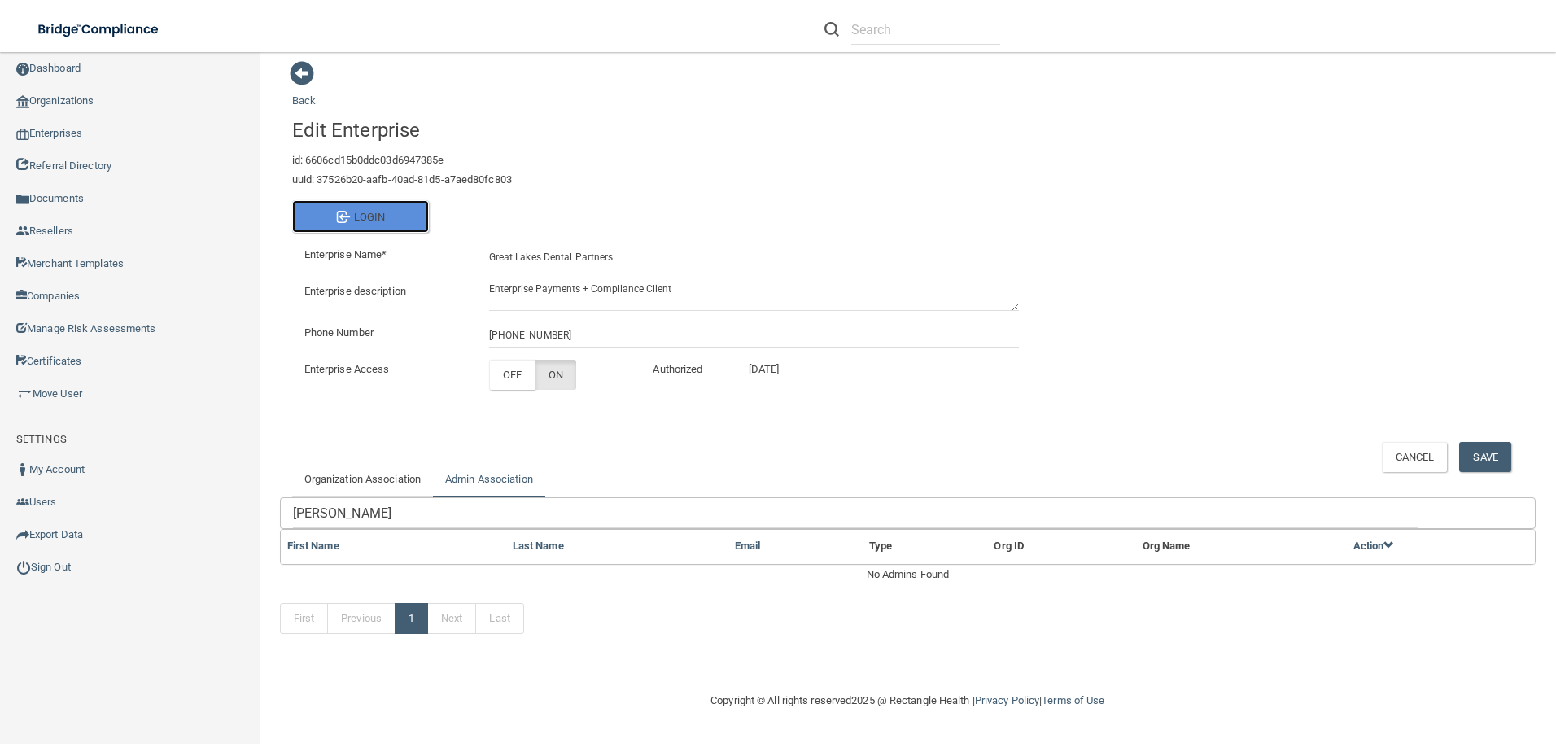
click at [358, 216] on button "Login" at bounding box center [360, 216] width 137 height 33
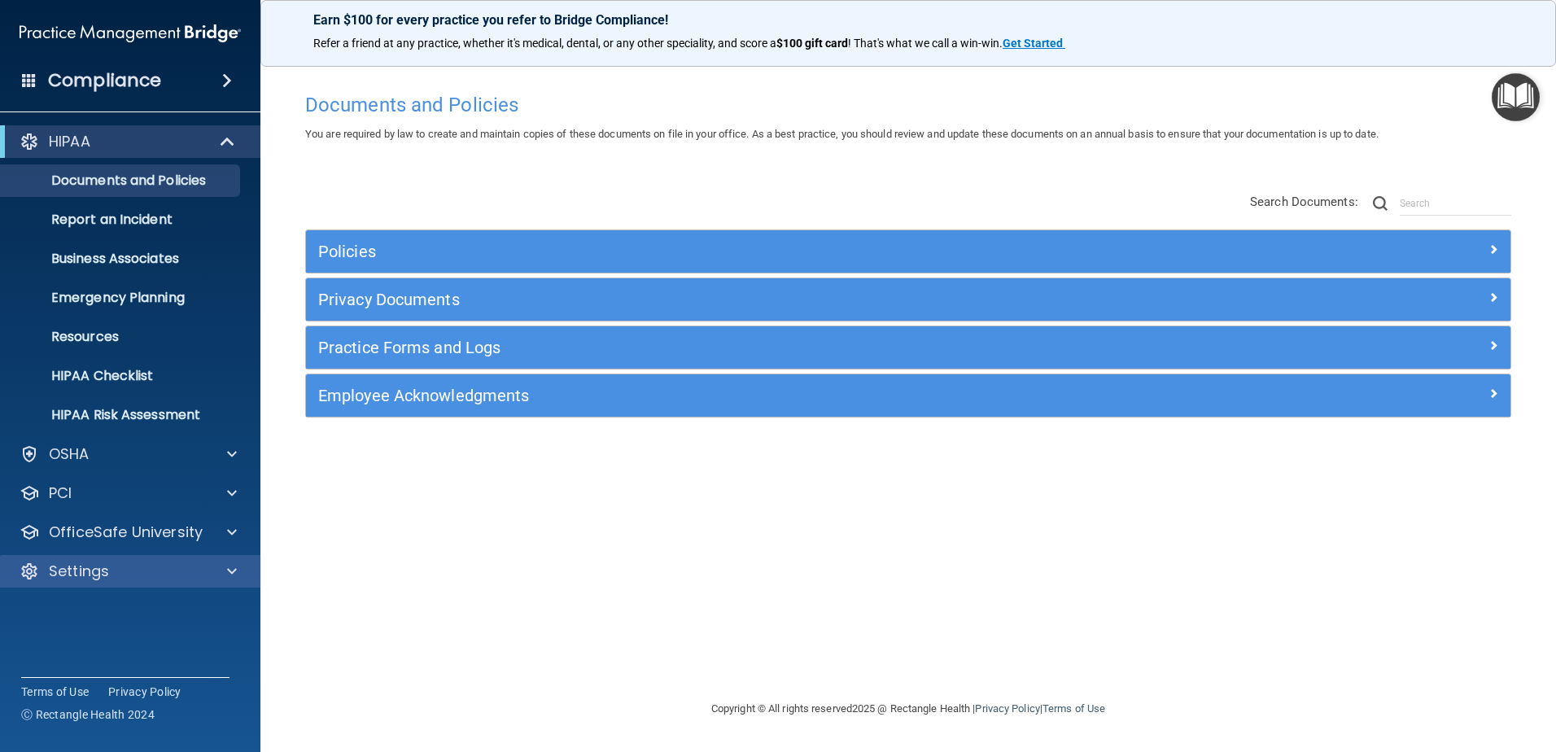
click at [189, 557] on div "Settings" at bounding box center [130, 571] width 261 height 33
click at [234, 578] on span at bounding box center [232, 572] width 10 height 20
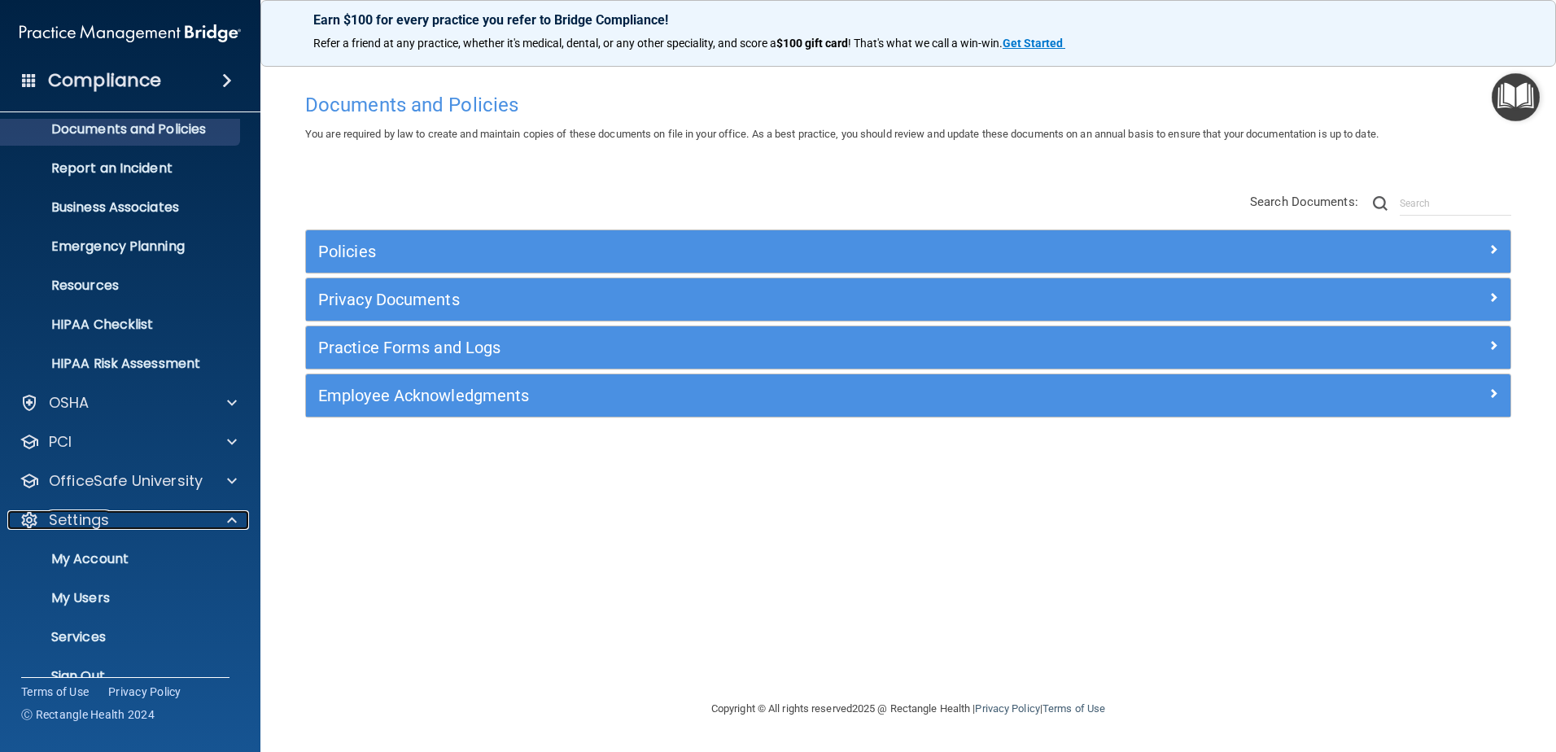
scroll to position [80, 0]
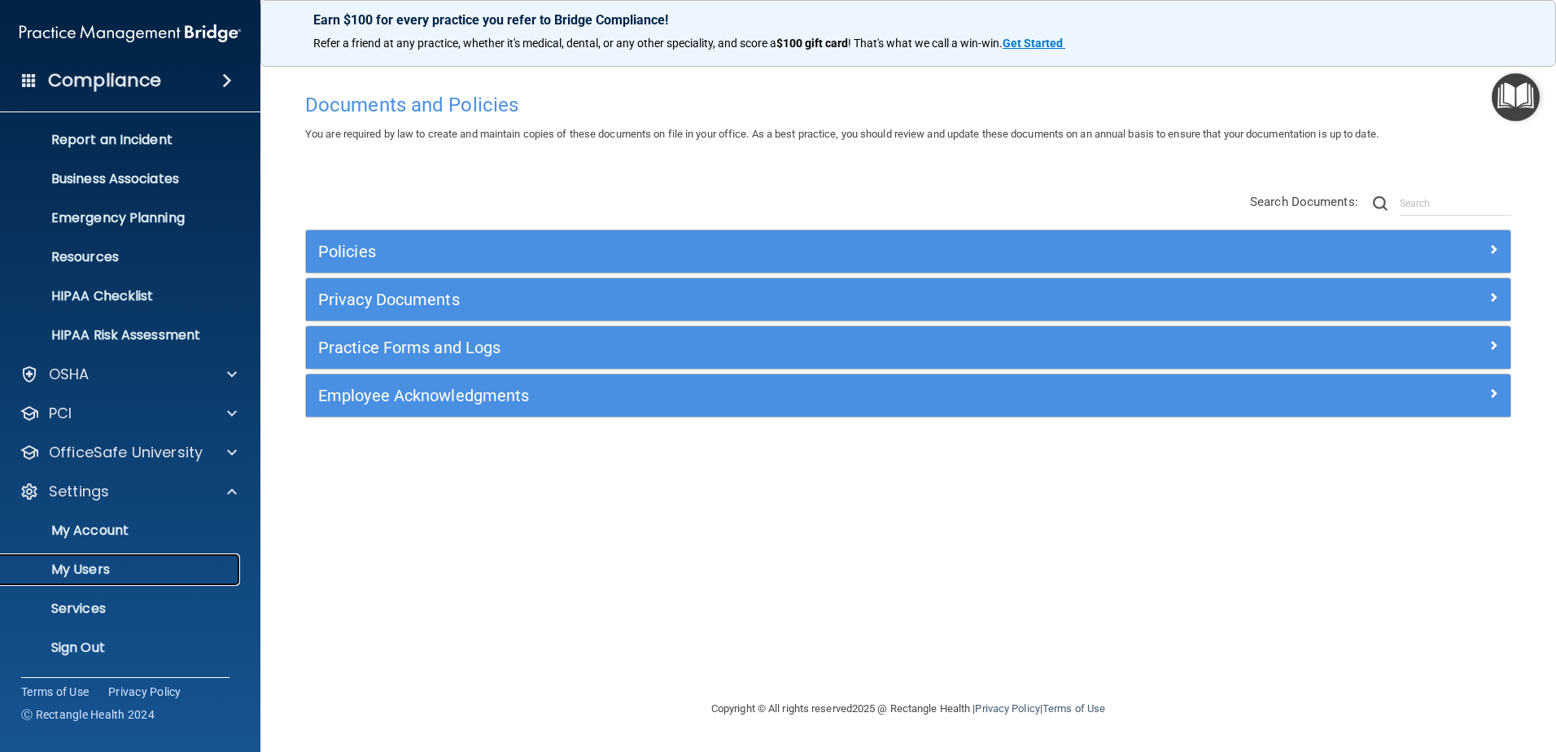
click at [92, 574] on p "My Users" at bounding box center [122, 570] width 222 height 16
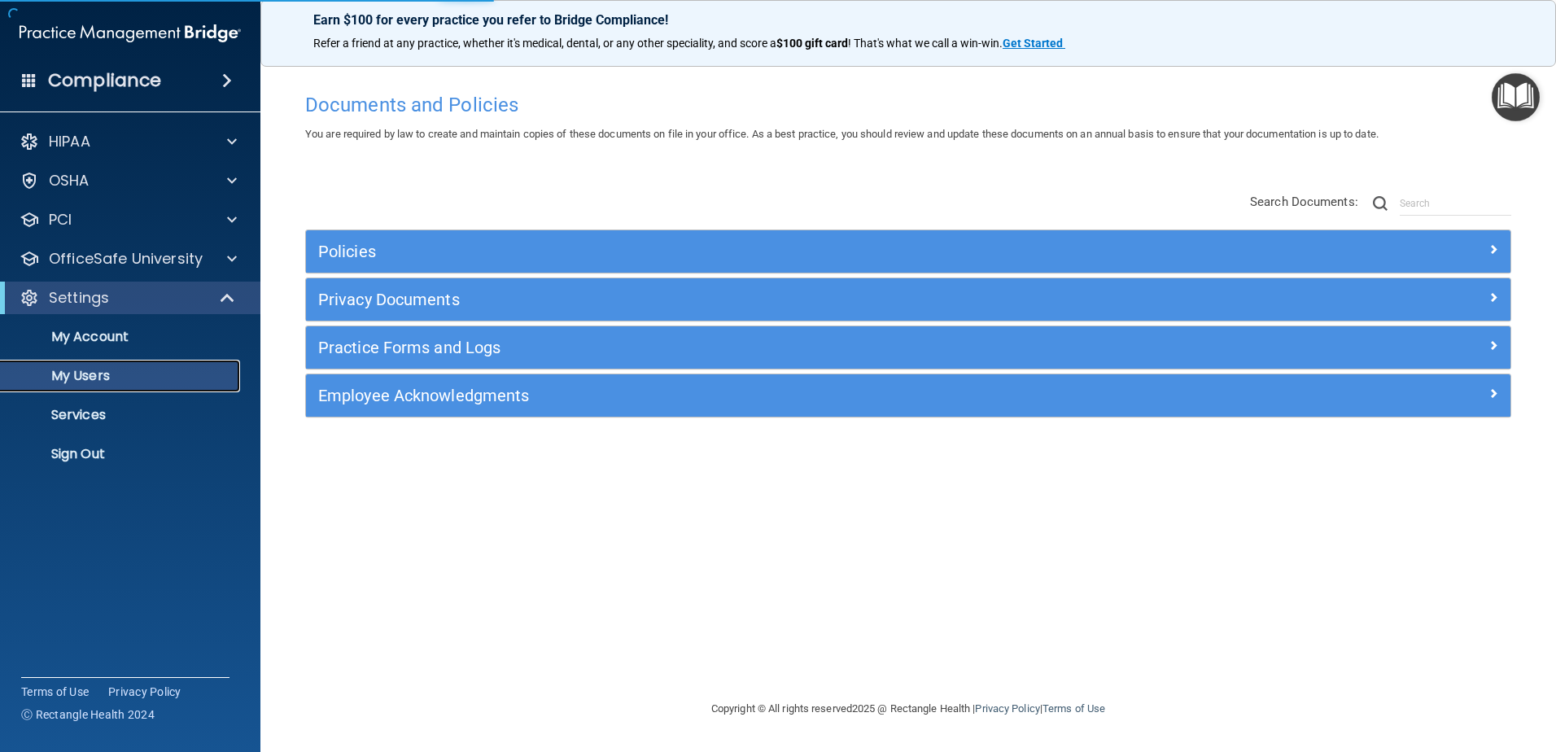
select select "20"
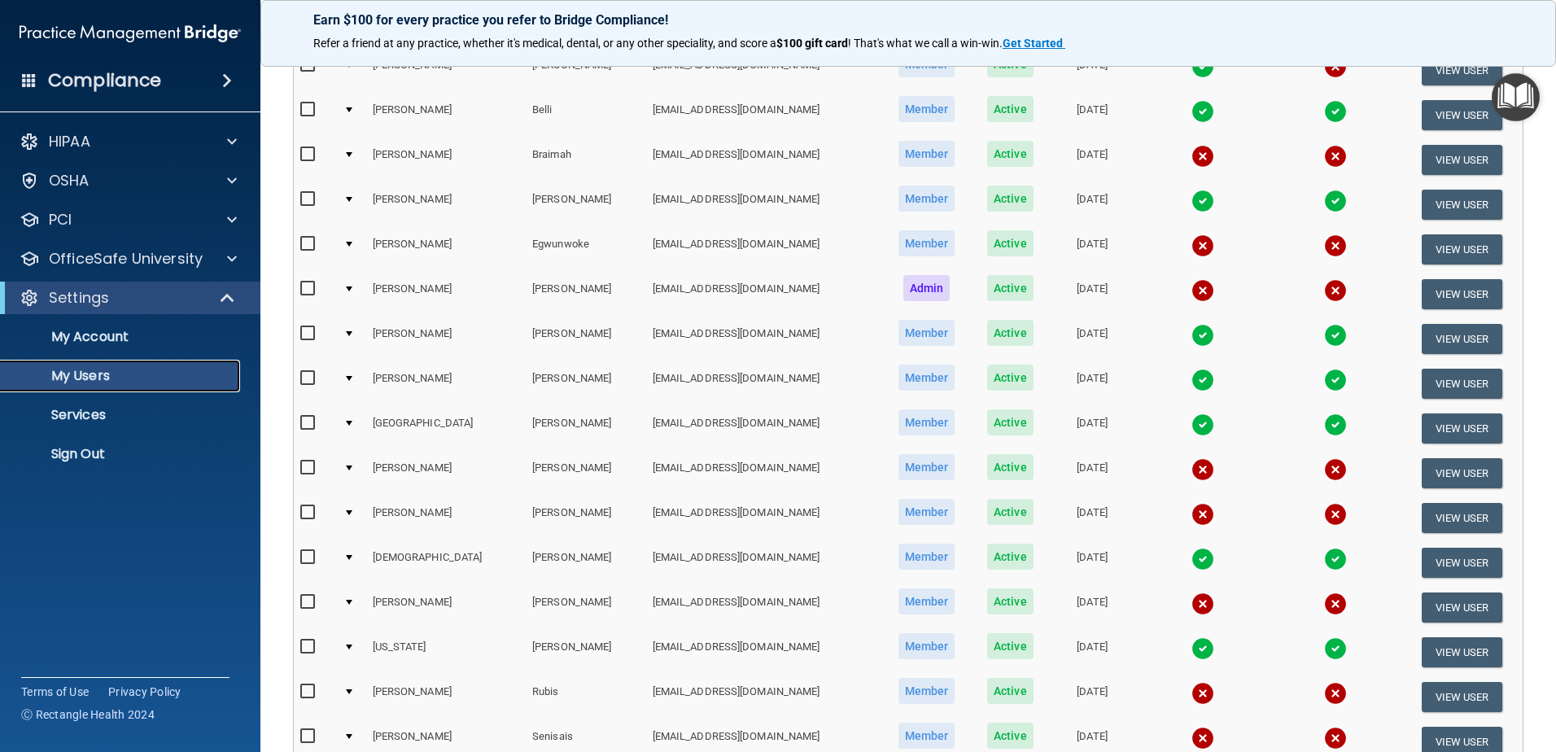
scroll to position [407, 0]
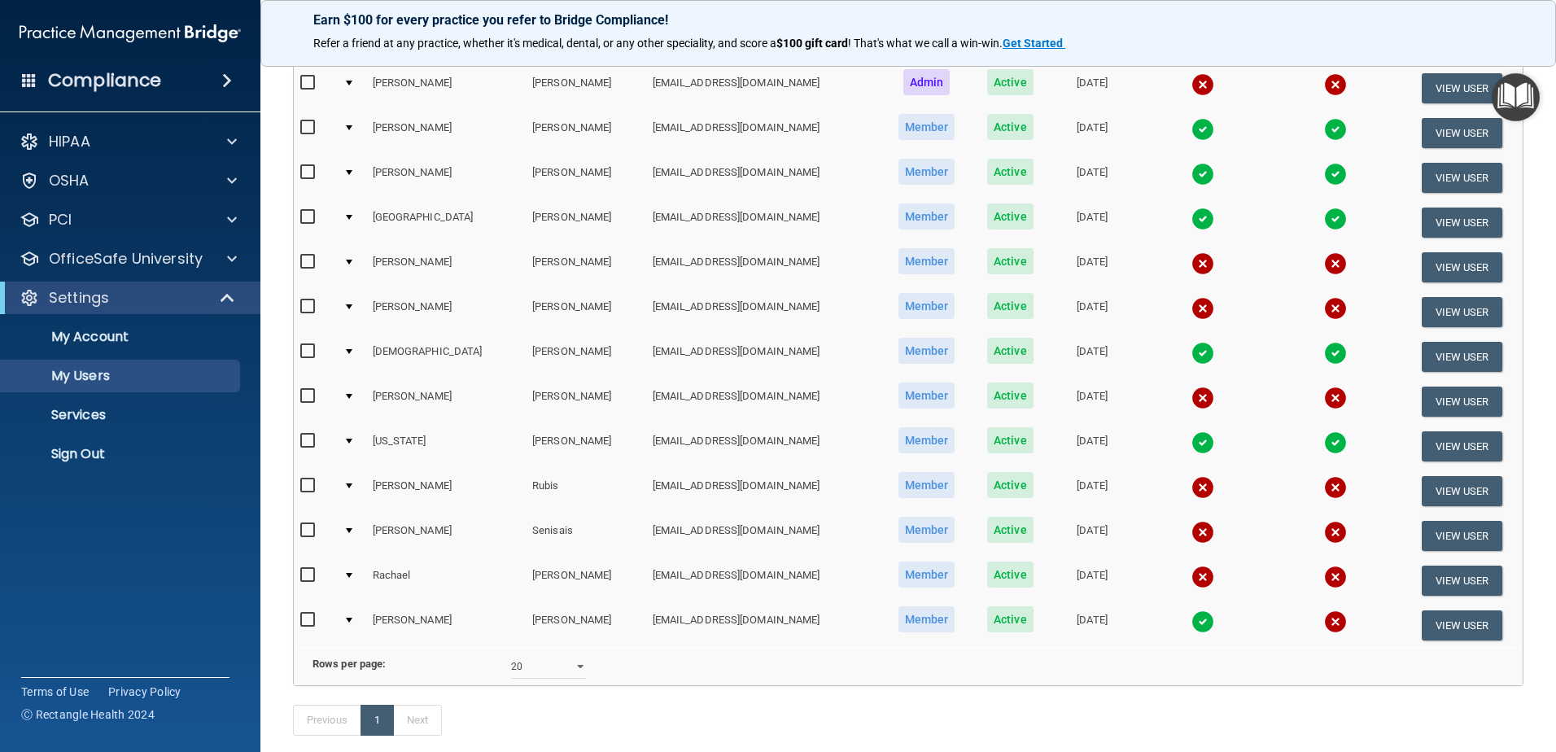
click at [307, 574] on input "checkbox" at bounding box center [309, 575] width 19 height 13
checkbox input "true"
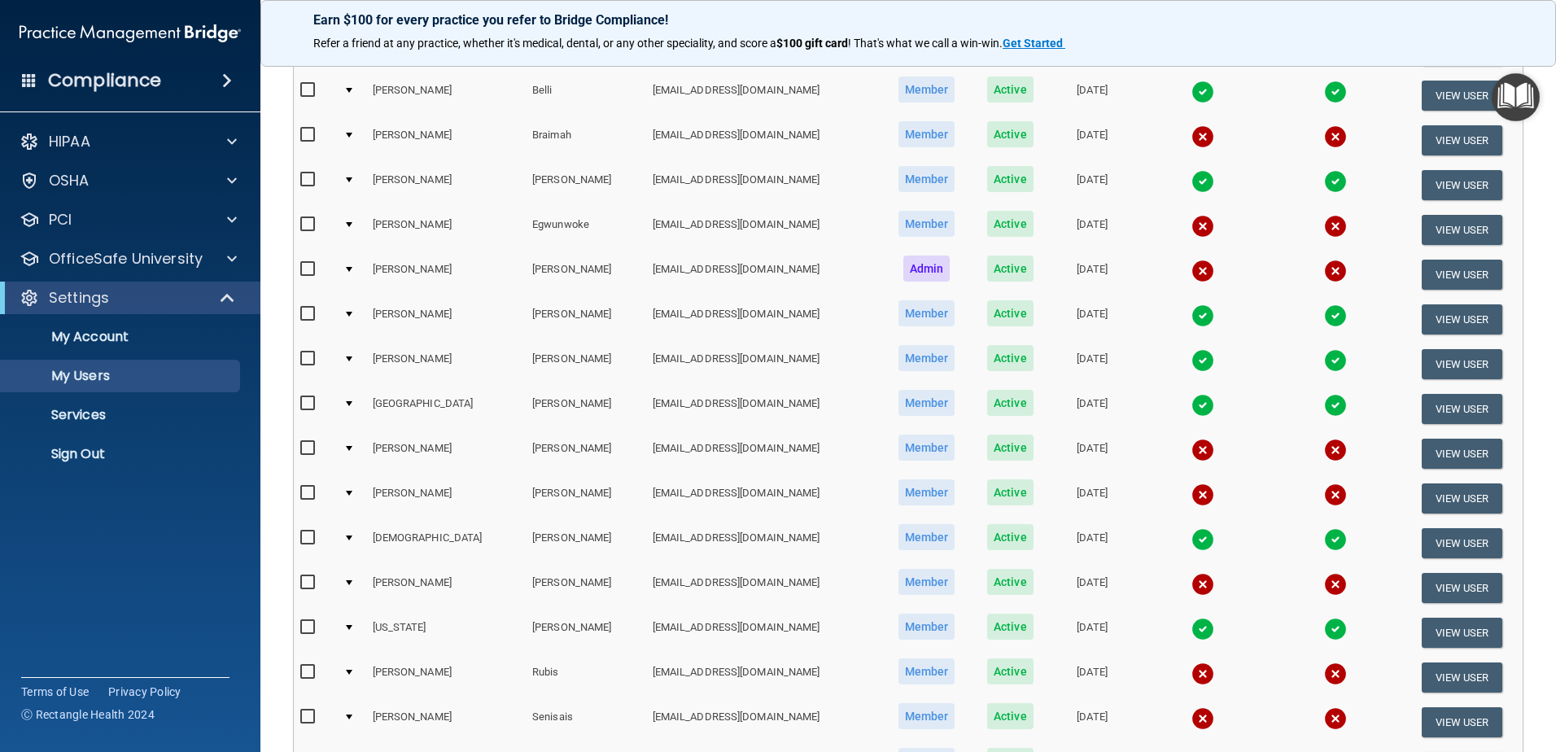
scroll to position [83, 0]
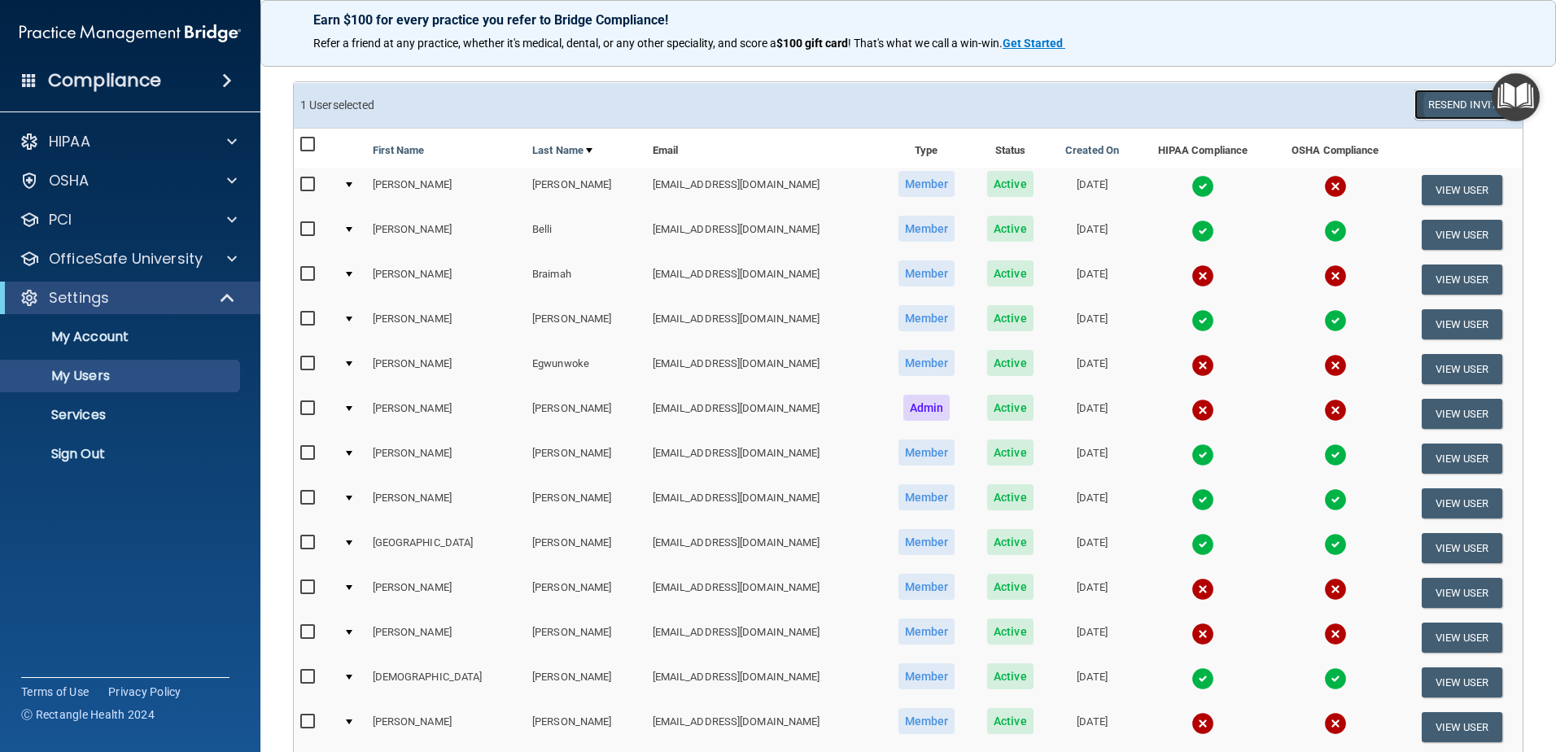
click at [1462, 106] on button "Resend Invite" at bounding box center [1465, 105] width 102 height 30
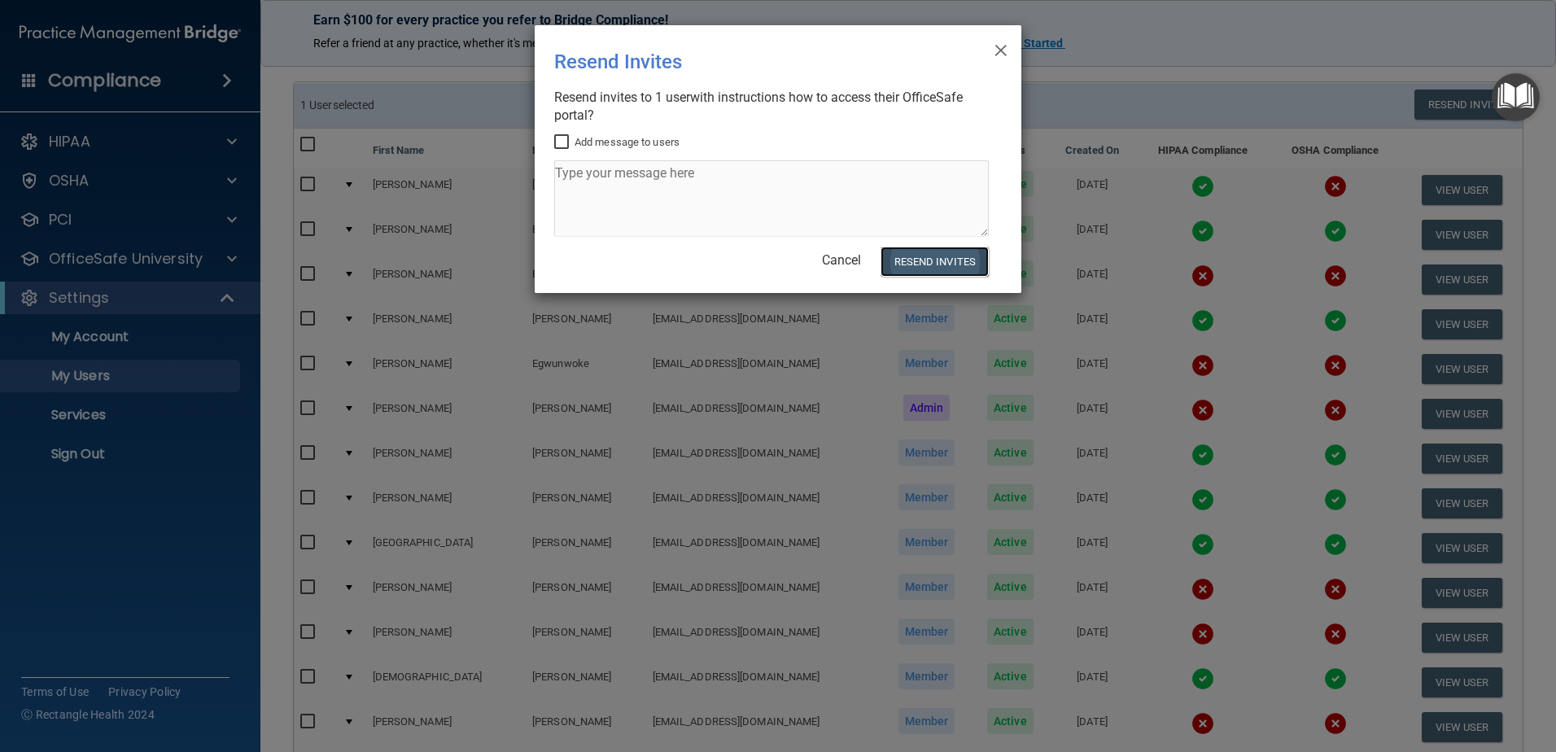
click at [950, 256] on button "Resend Invites" at bounding box center [935, 262] width 108 height 30
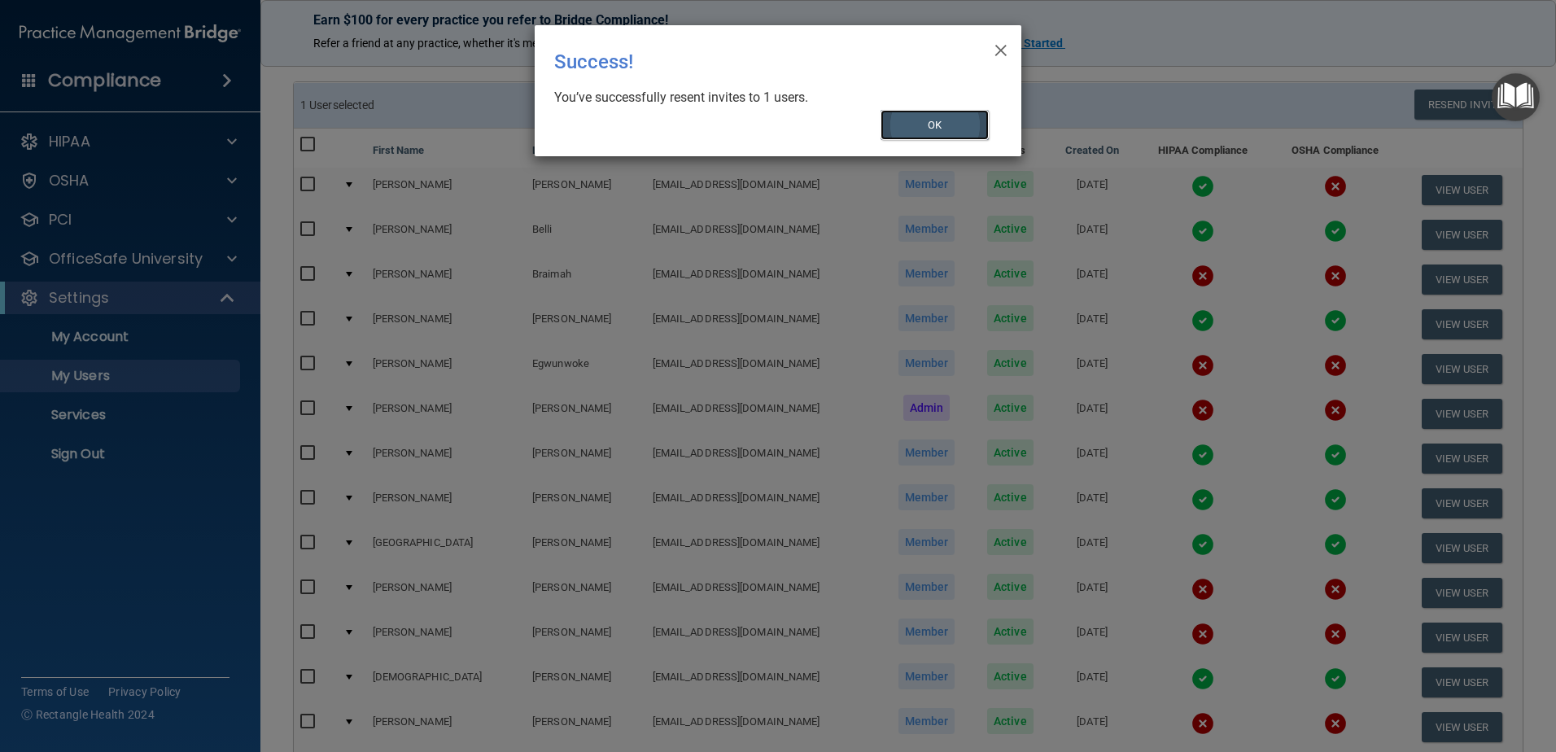
click at [924, 133] on button "OK" at bounding box center [935, 125] width 109 height 30
